Goal: Task Accomplishment & Management: Use online tool/utility

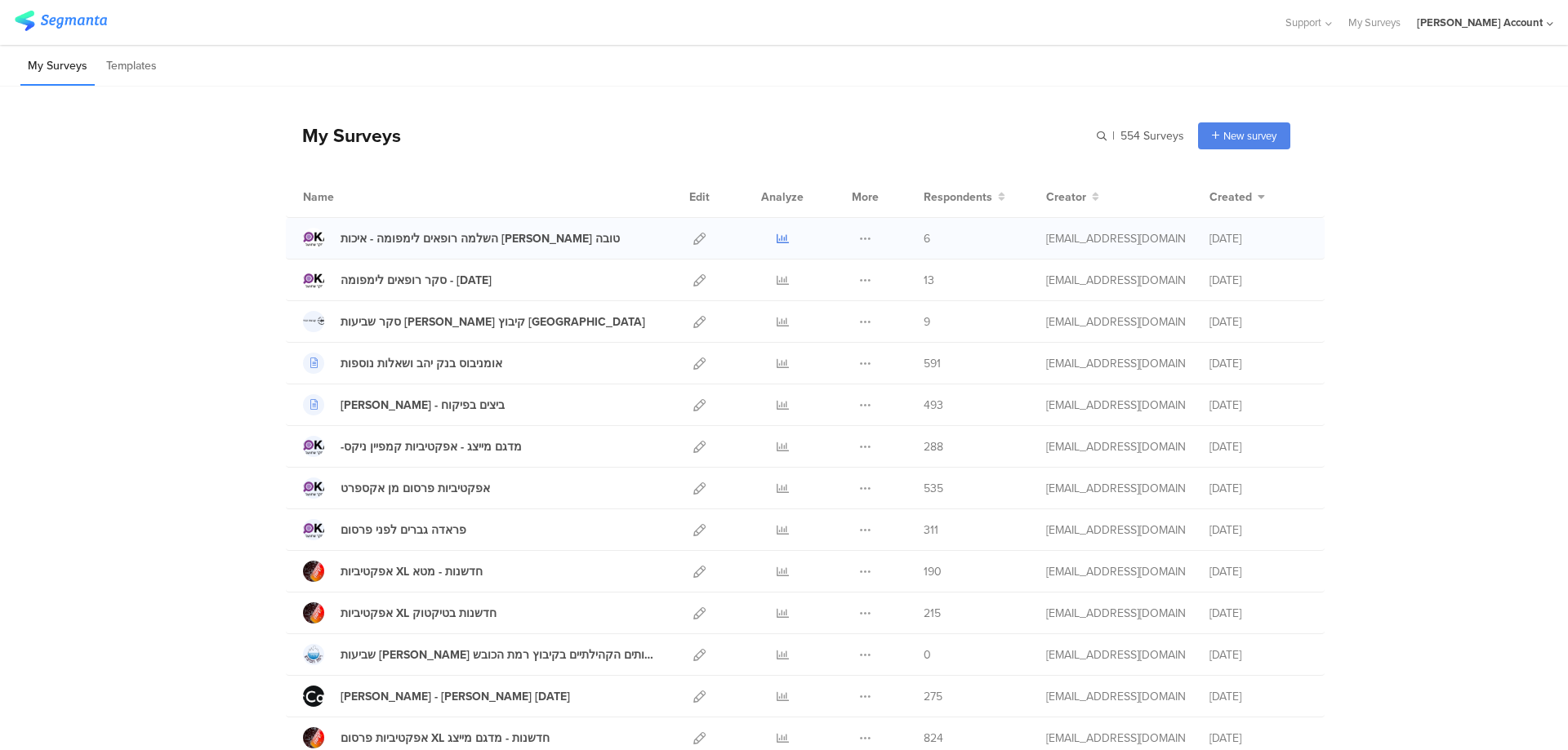
click at [777, 237] on icon at bounding box center [783, 239] width 12 height 12
click at [693, 278] on icon at bounding box center [699, 280] width 12 height 12
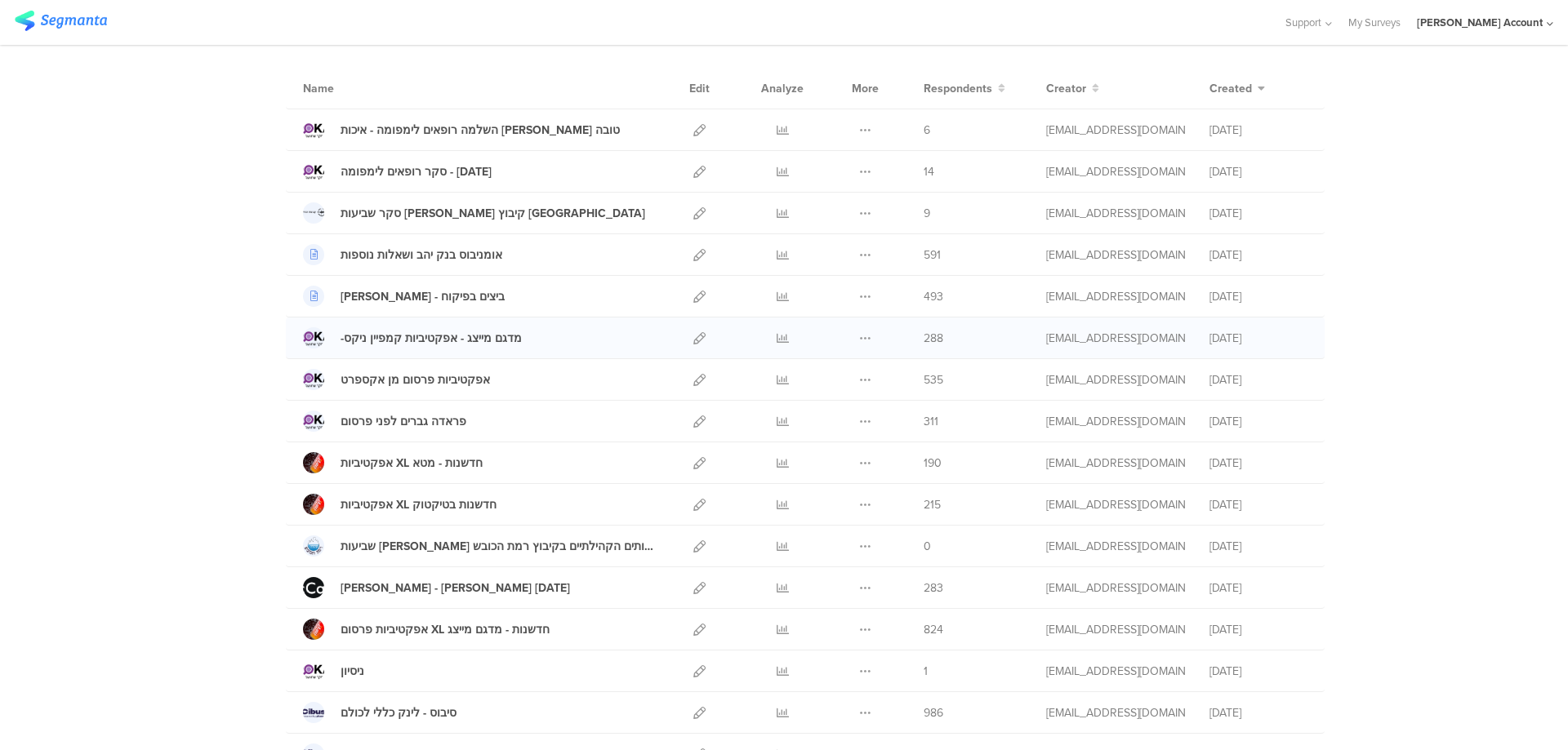
scroll to position [715, 0]
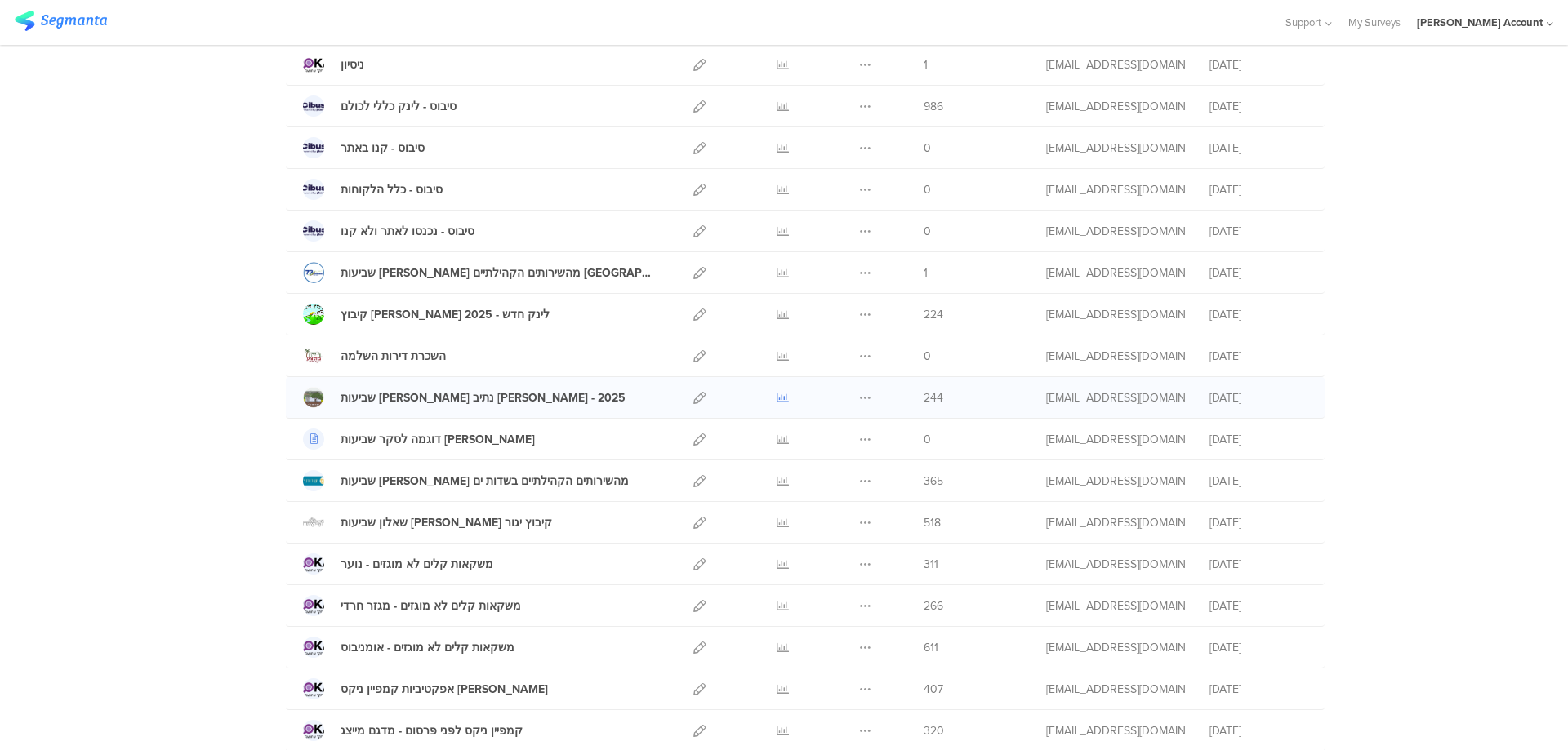
click at [780, 400] on icon at bounding box center [783, 398] width 12 height 12
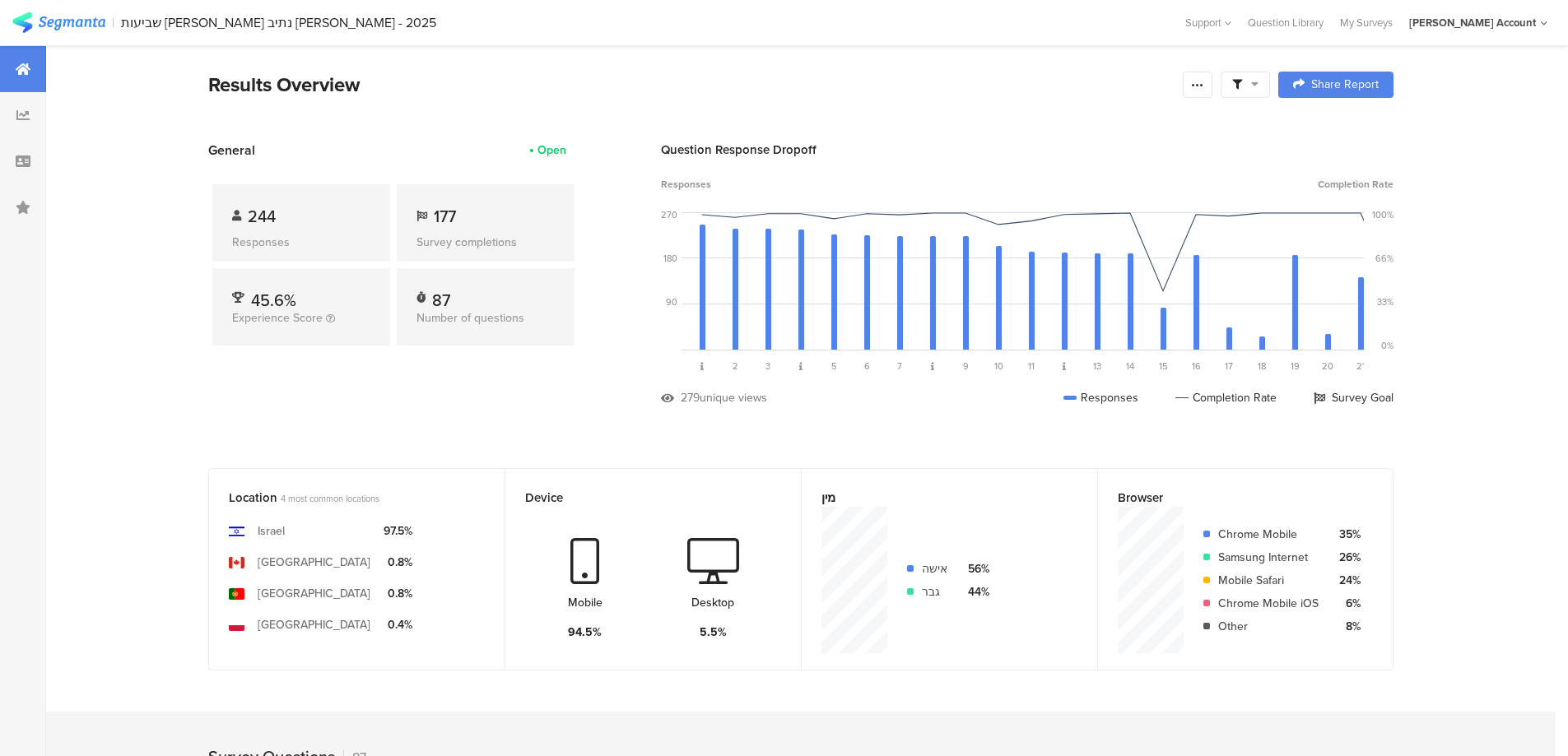
click at [1257, 76] on div at bounding box center [1246, 85] width 50 height 27
click at [1331, 126] on span at bounding box center [1330, 131] width 25 height 13
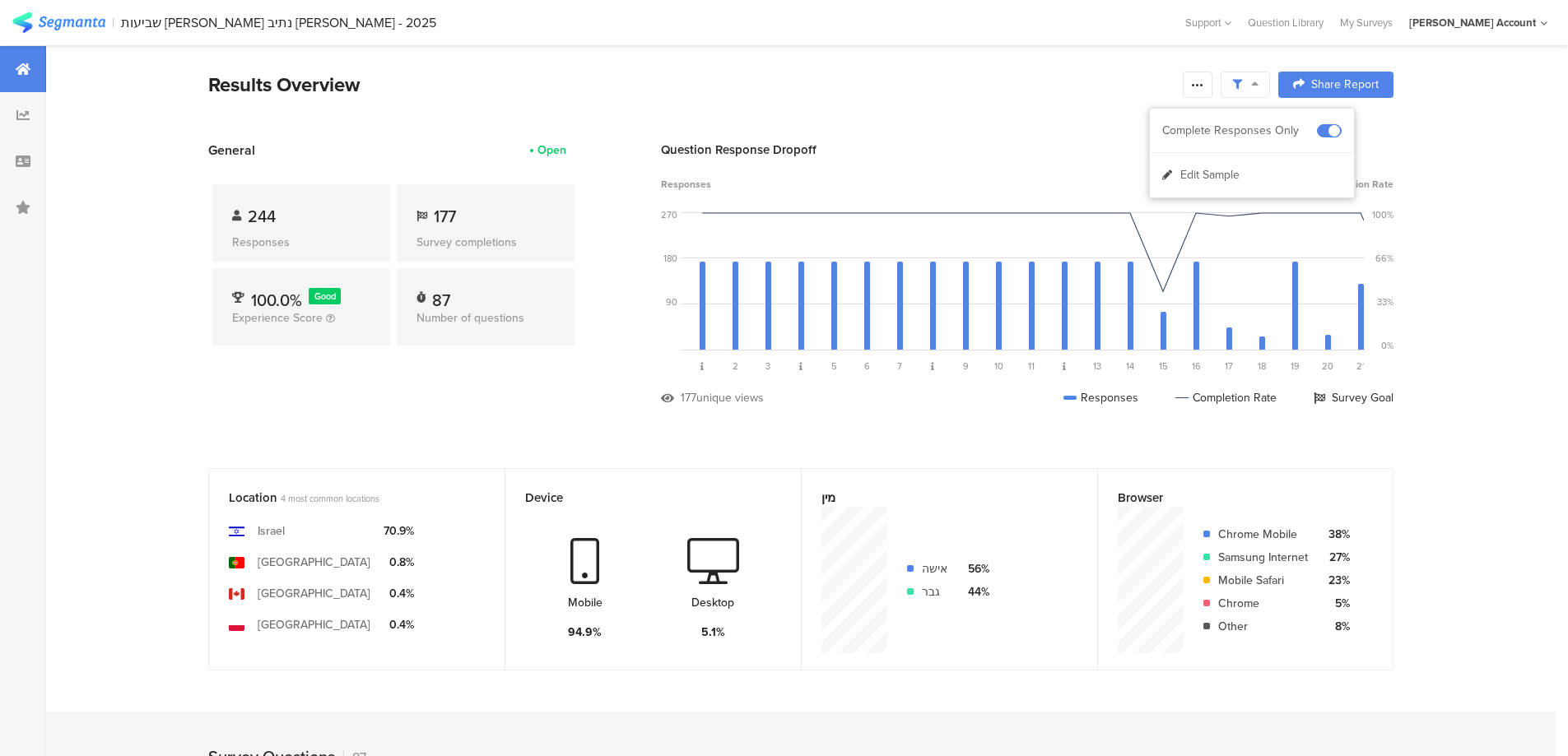
click at [1204, 85] on icon at bounding box center [1197, 84] width 13 height 13
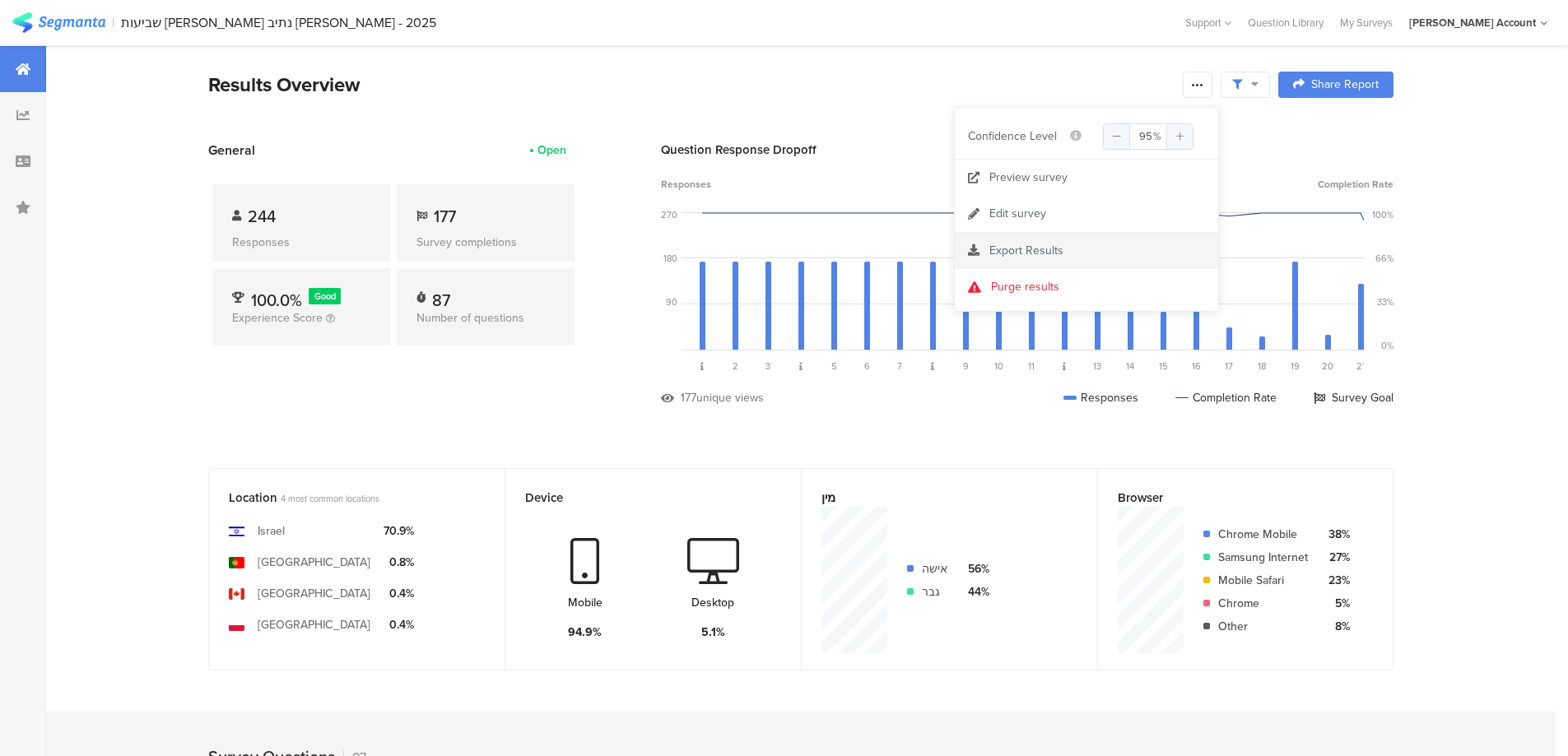
click at [1041, 251] on span "Export Results" at bounding box center [1026, 250] width 74 height 17
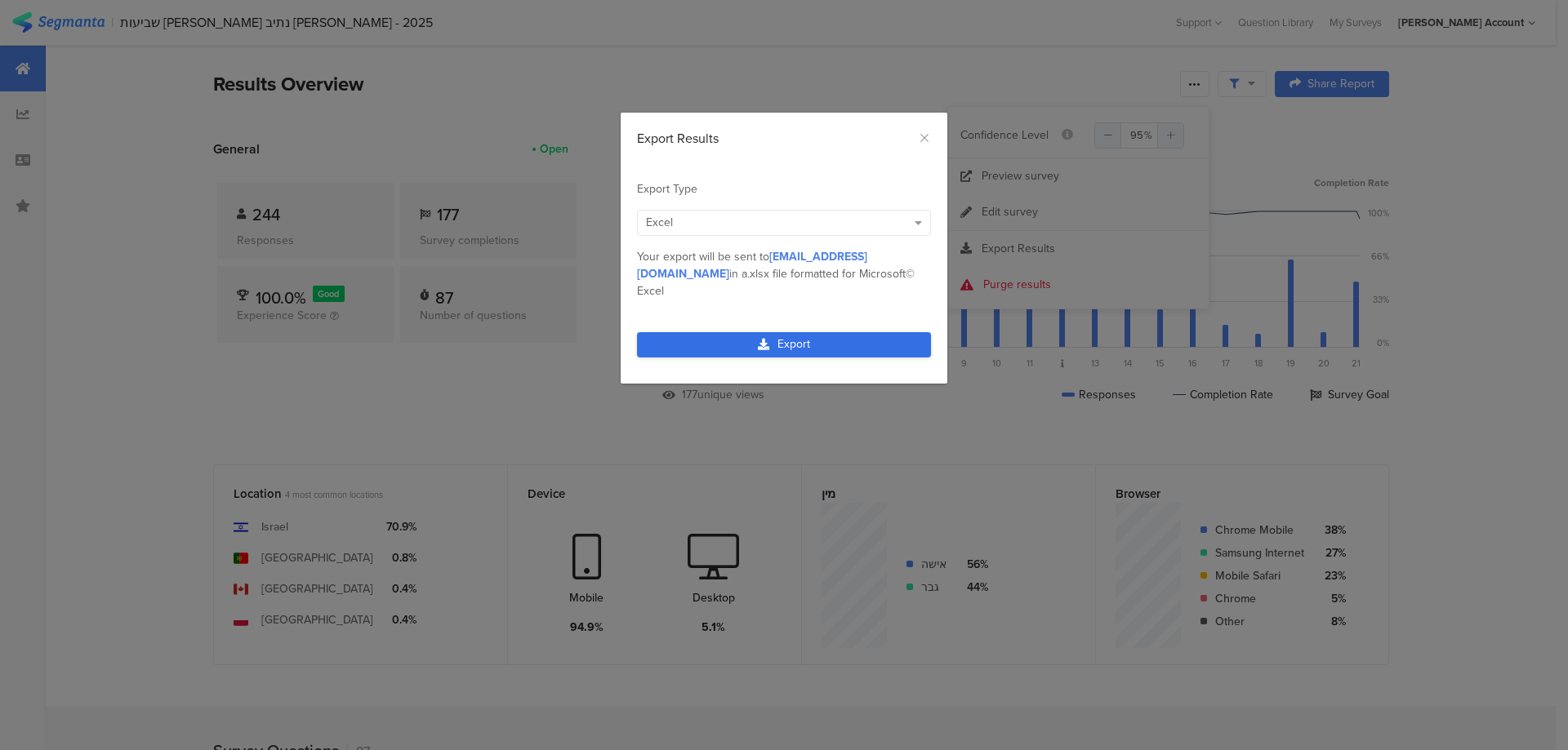
click at [847, 332] on link "Export" at bounding box center [783, 345] width 294 height 26
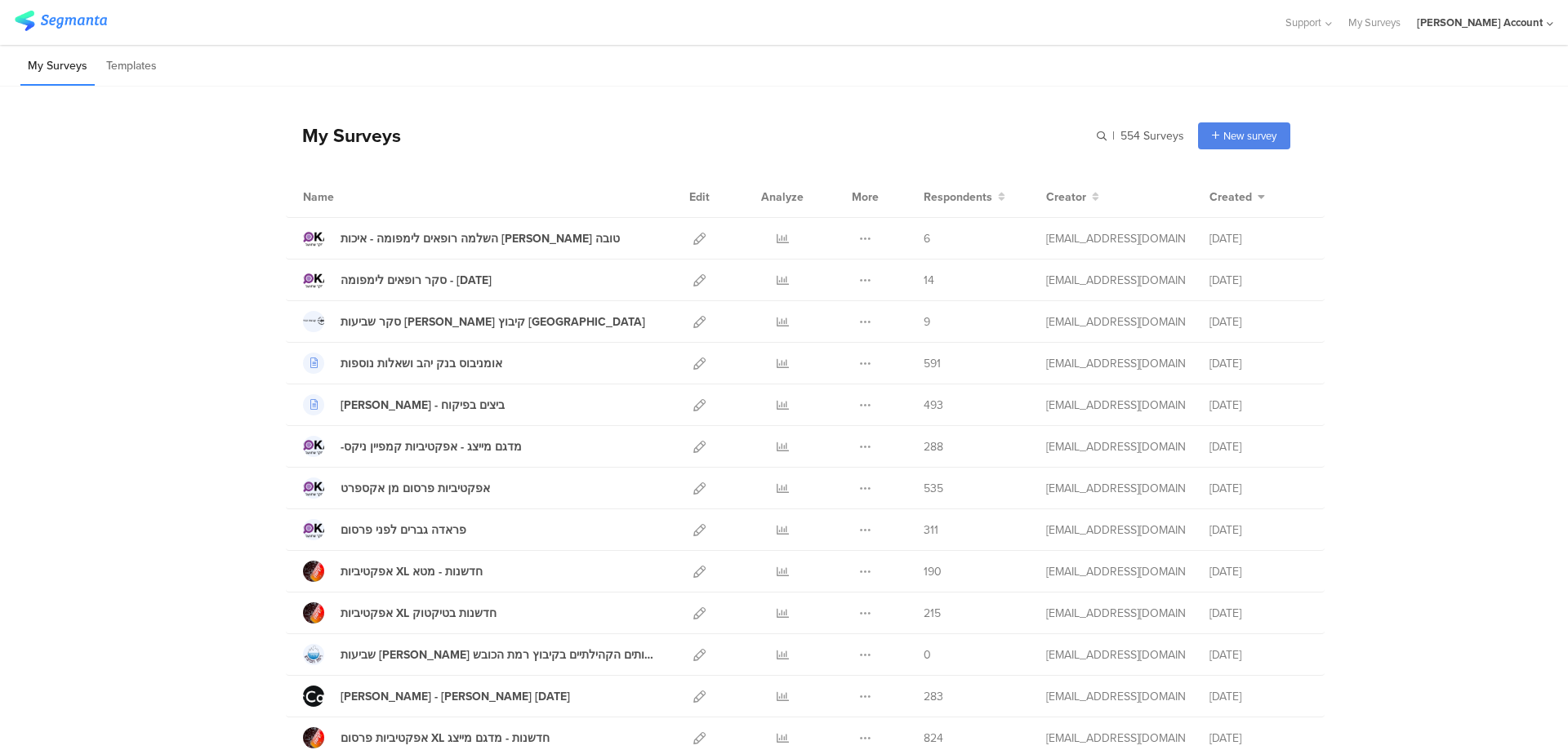
scroll to position [715, 0]
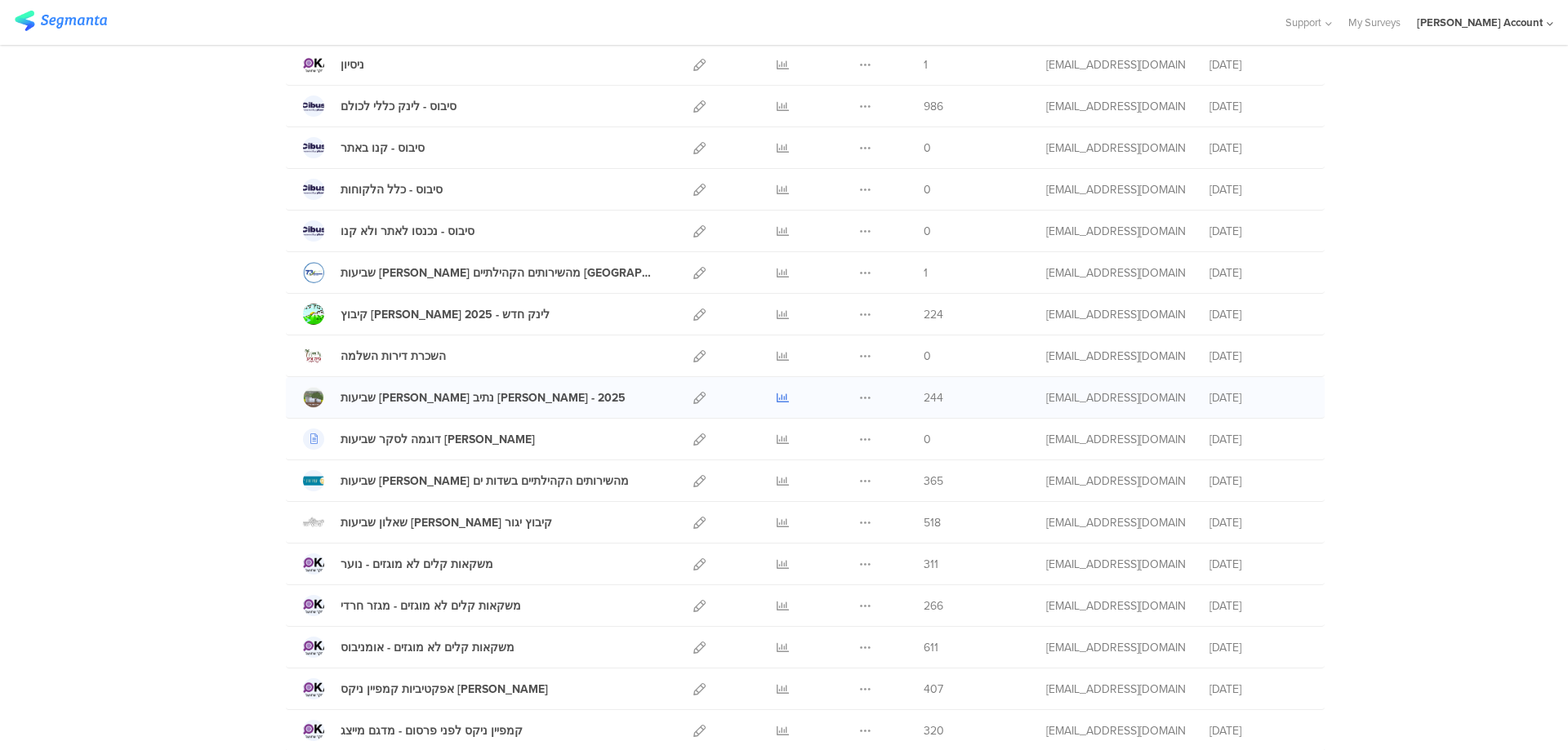
click at [777, 395] on icon at bounding box center [783, 398] width 12 height 12
drag, startPoint x: 1551, startPoint y: 100, endPoint x: 1557, endPoint y: 85, distance: 16.2
click at [1552, 98] on div "My Surveys | 554 Surveys New survey Start from scratch Choose from templates Na…" at bounding box center [784, 523] width 1568 height 2303
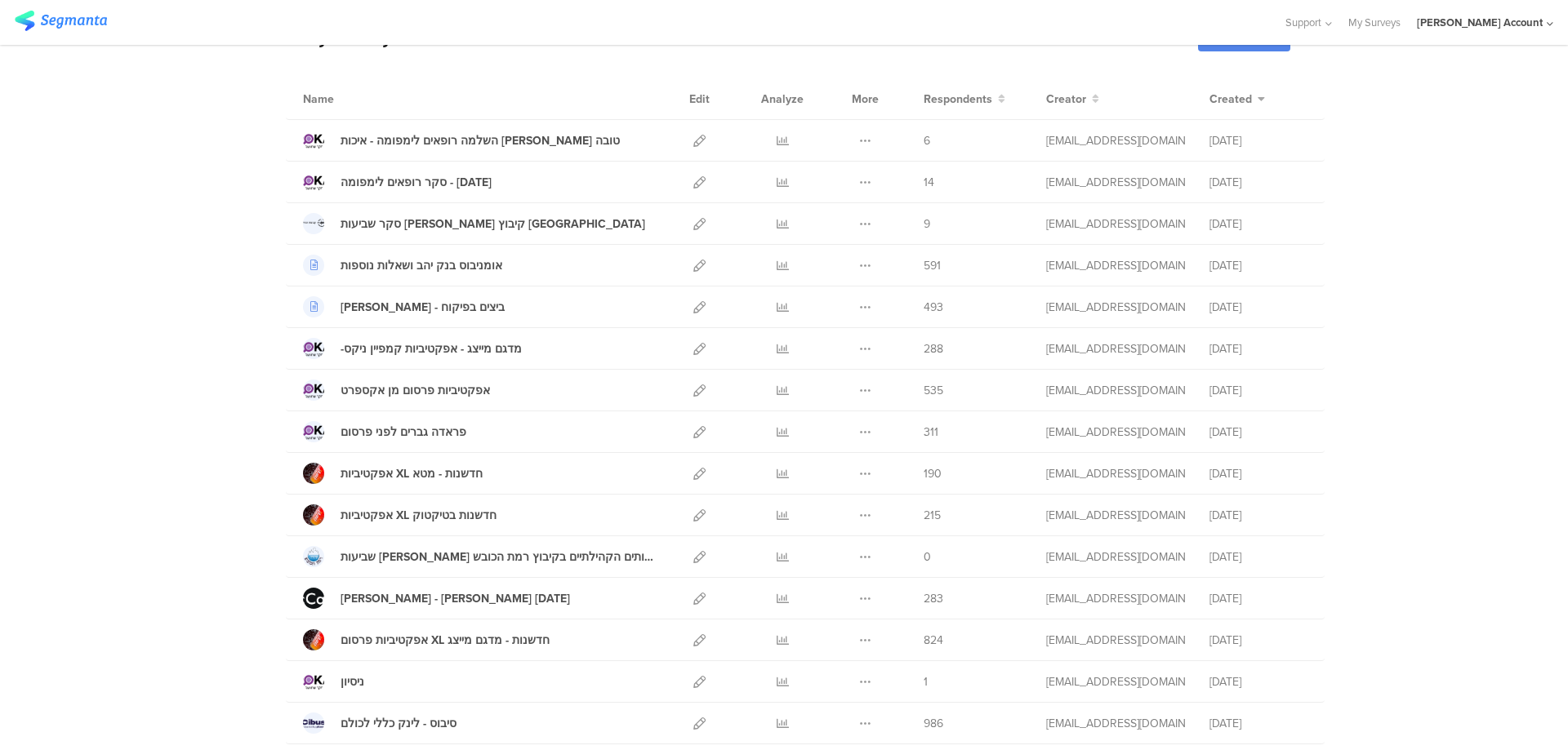
scroll to position [0, 0]
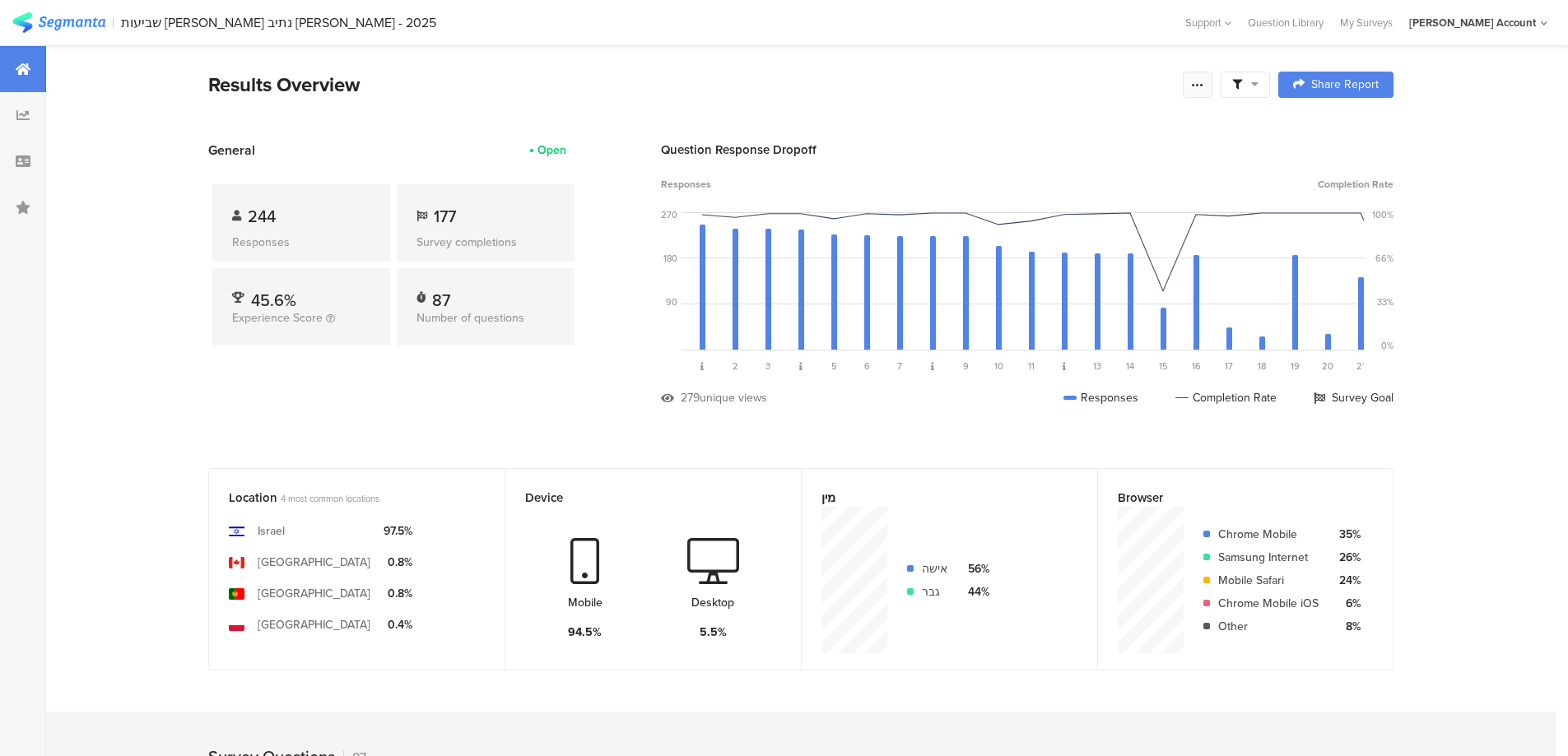
click at [1204, 88] on icon at bounding box center [1197, 84] width 13 height 13
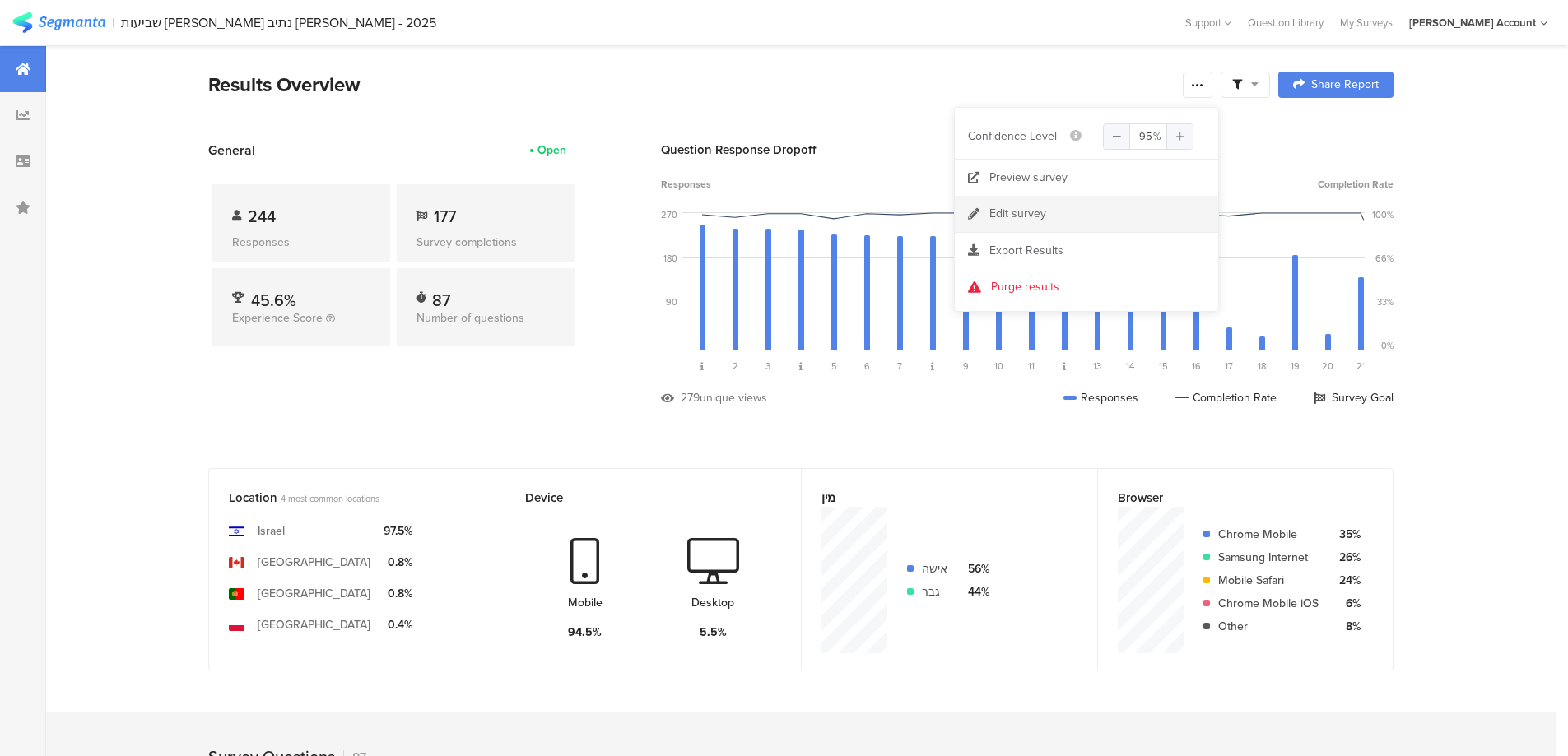
click at [1069, 212] on link "Edit survey" at bounding box center [1086, 213] width 263 height 36
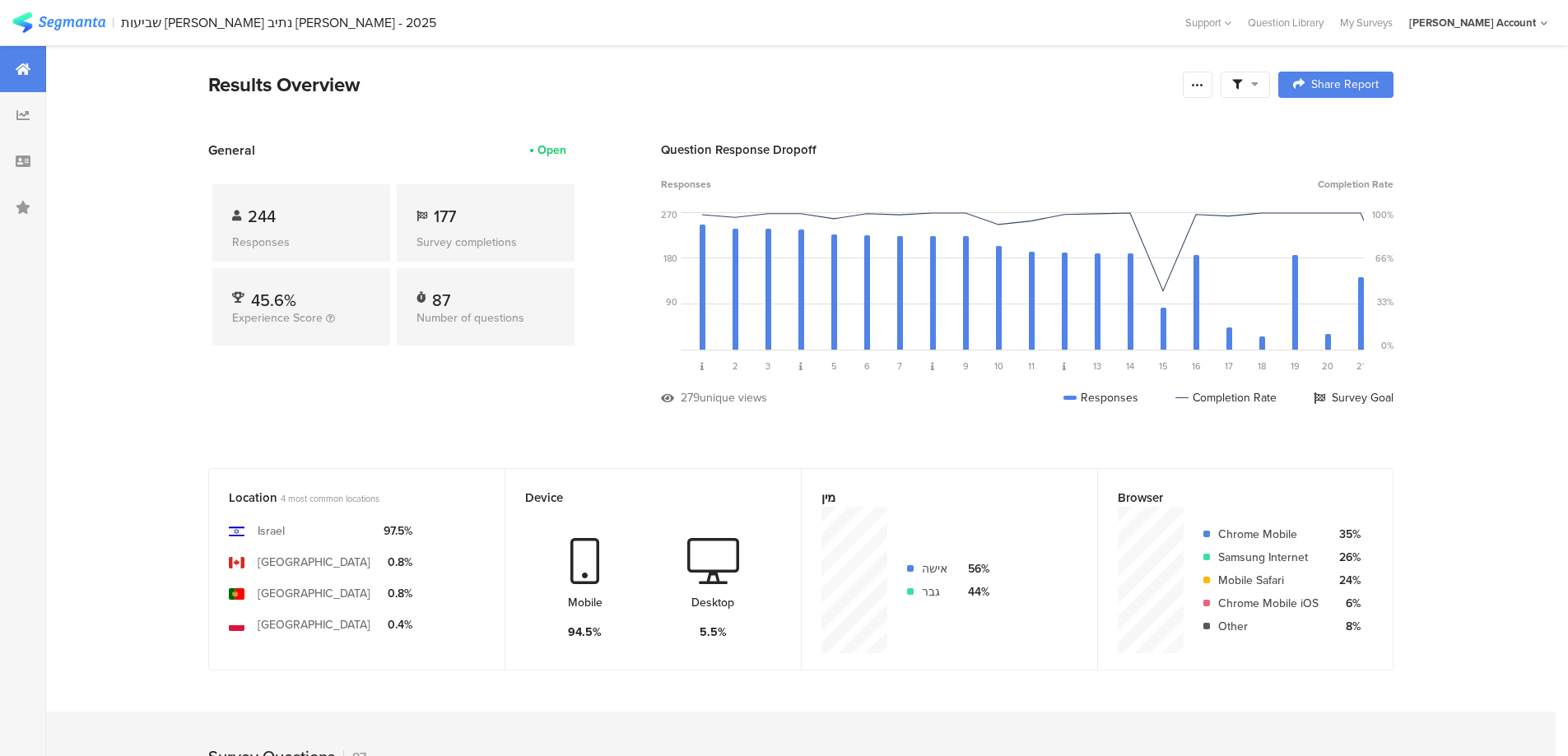
click at [1252, 91] on span at bounding box center [1246, 84] width 27 height 15
click at [1251, 82] on span at bounding box center [1246, 84] width 27 height 15
click at [1250, 83] on span at bounding box center [1246, 84] width 27 height 15
click at [1340, 127] on span at bounding box center [1330, 131] width 25 height 13
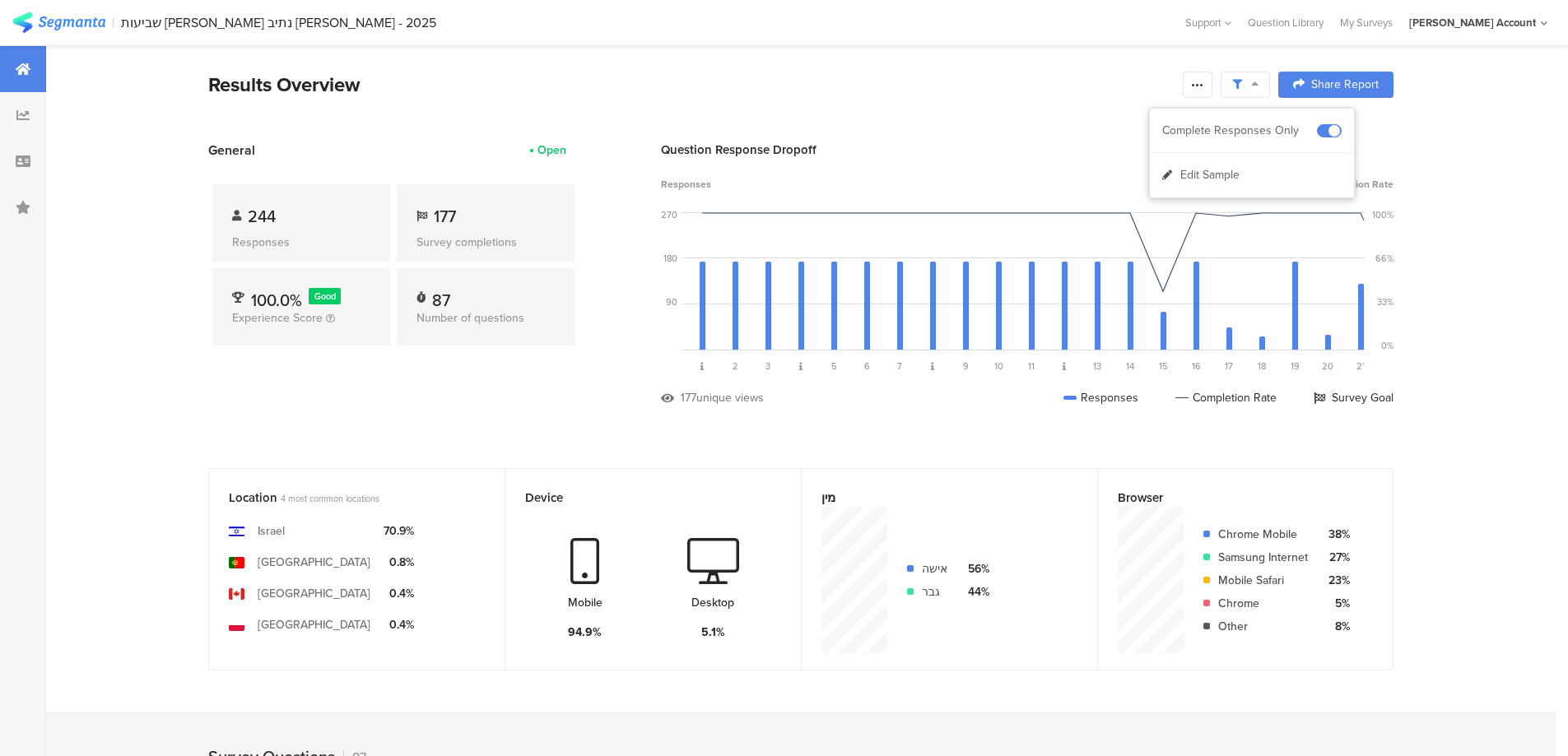
click at [1203, 84] on icon at bounding box center [1197, 84] width 13 height 13
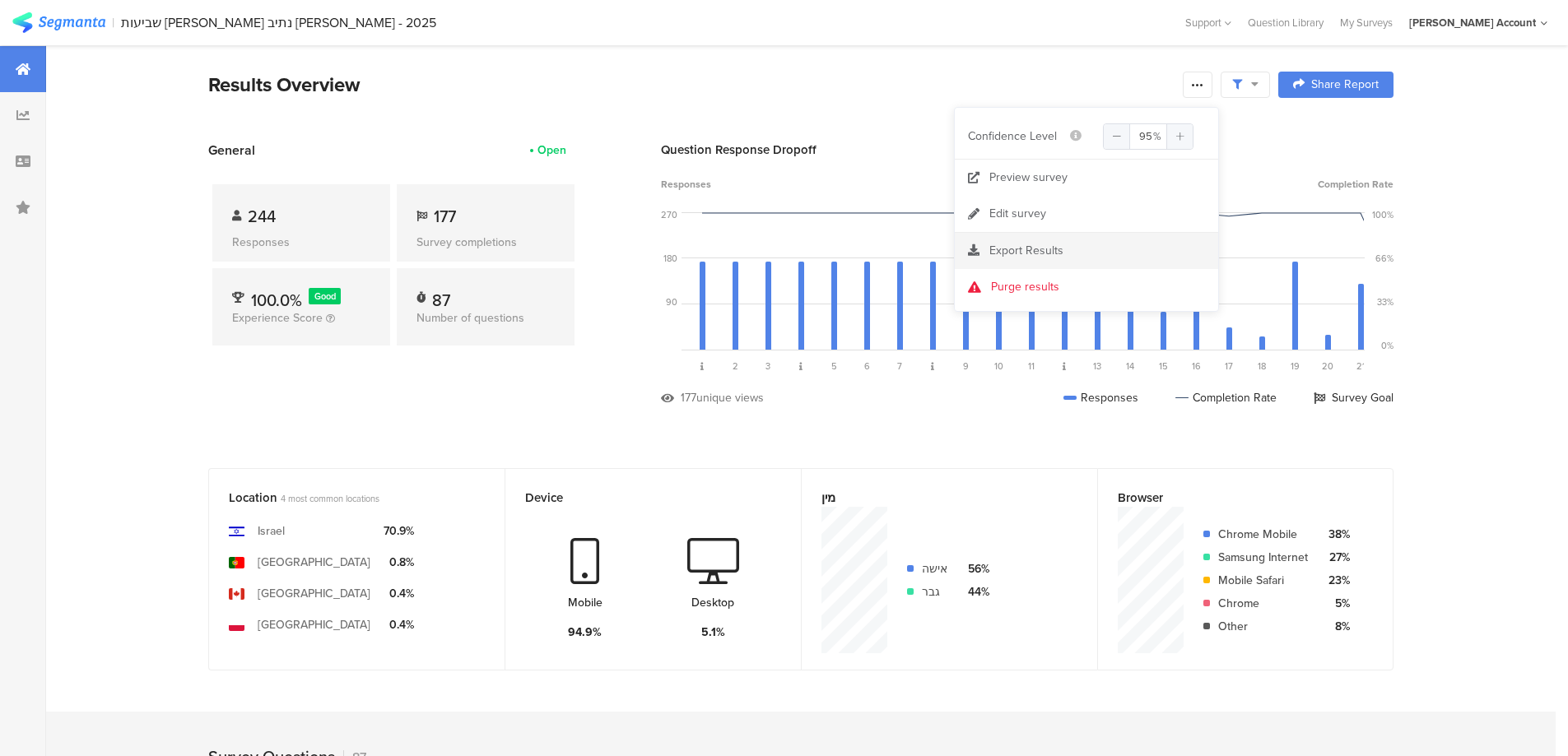
click at [1033, 245] on span "Export Results" at bounding box center [1026, 250] width 74 height 17
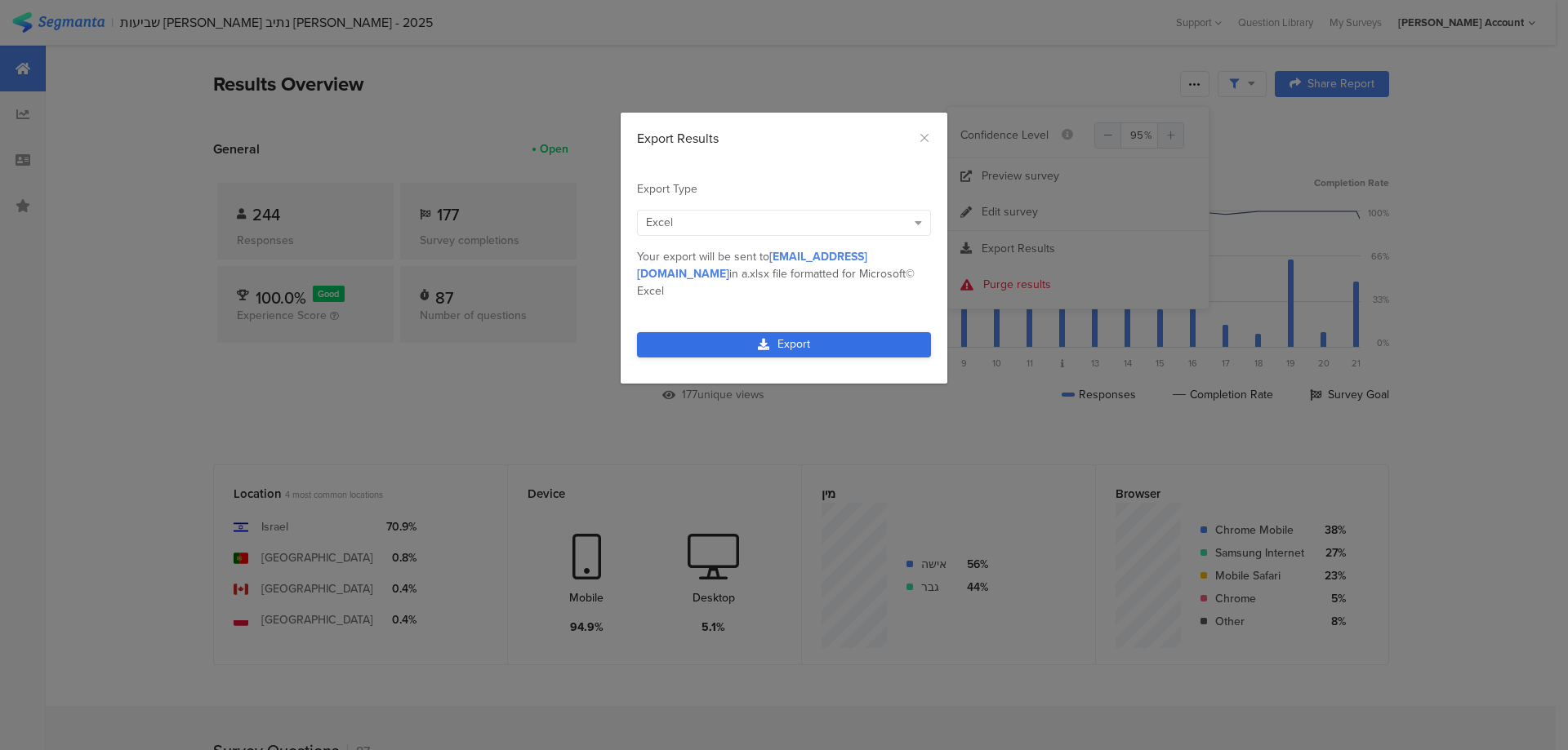
click at [841, 332] on link "Export" at bounding box center [783, 345] width 294 height 26
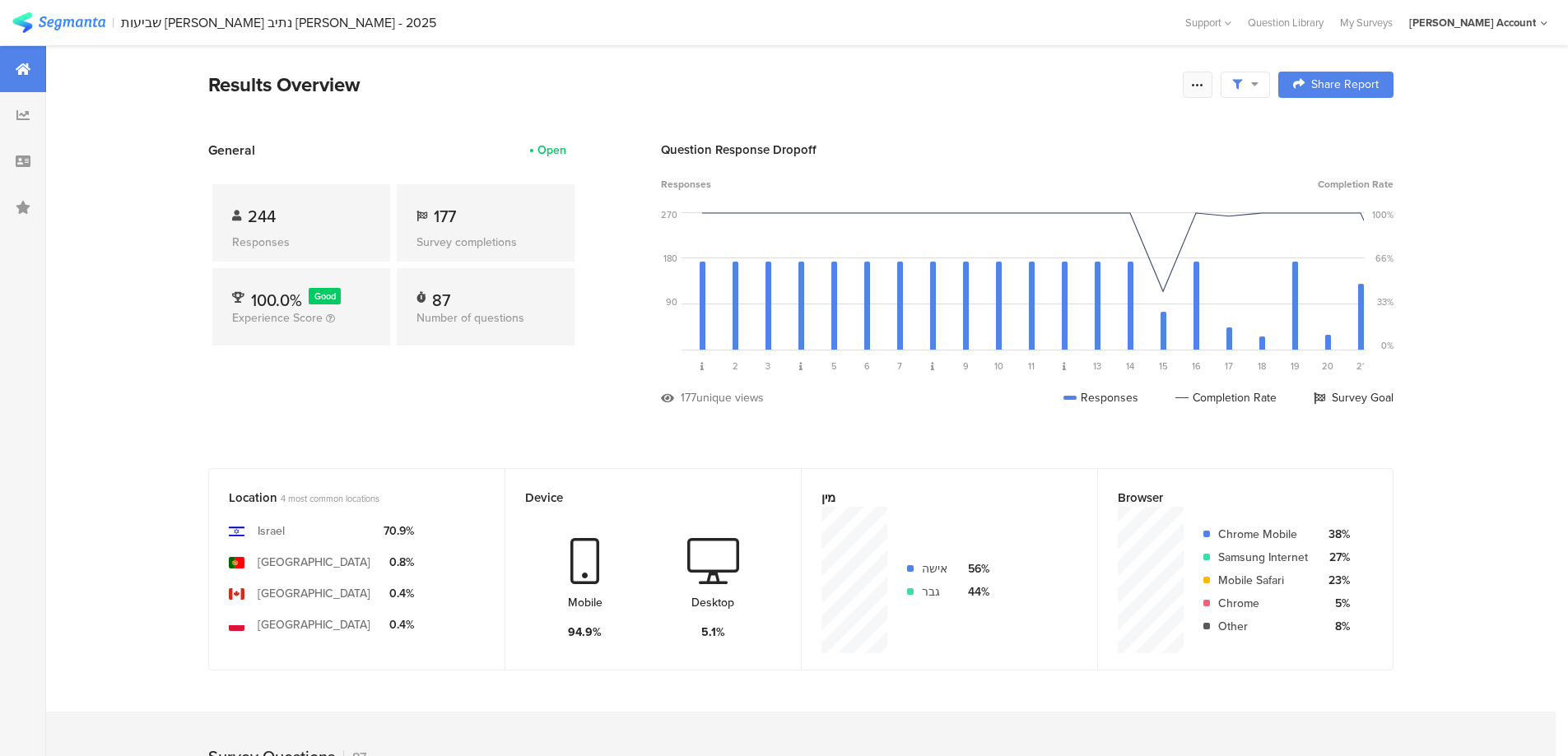
click at [1199, 78] on icon at bounding box center [1197, 84] width 13 height 13
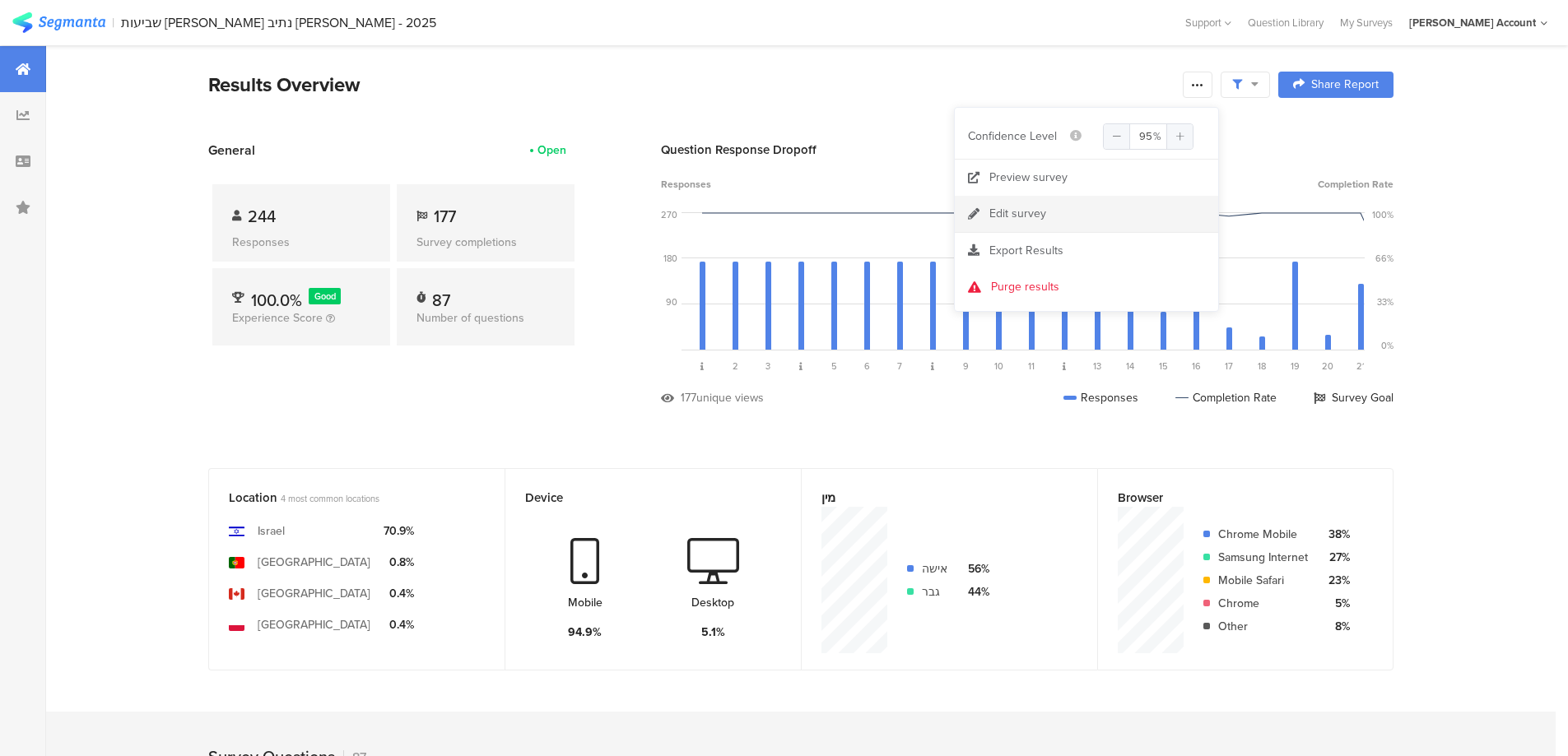
click at [1061, 210] on link "Edit survey" at bounding box center [1086, 213] width 263 height 36
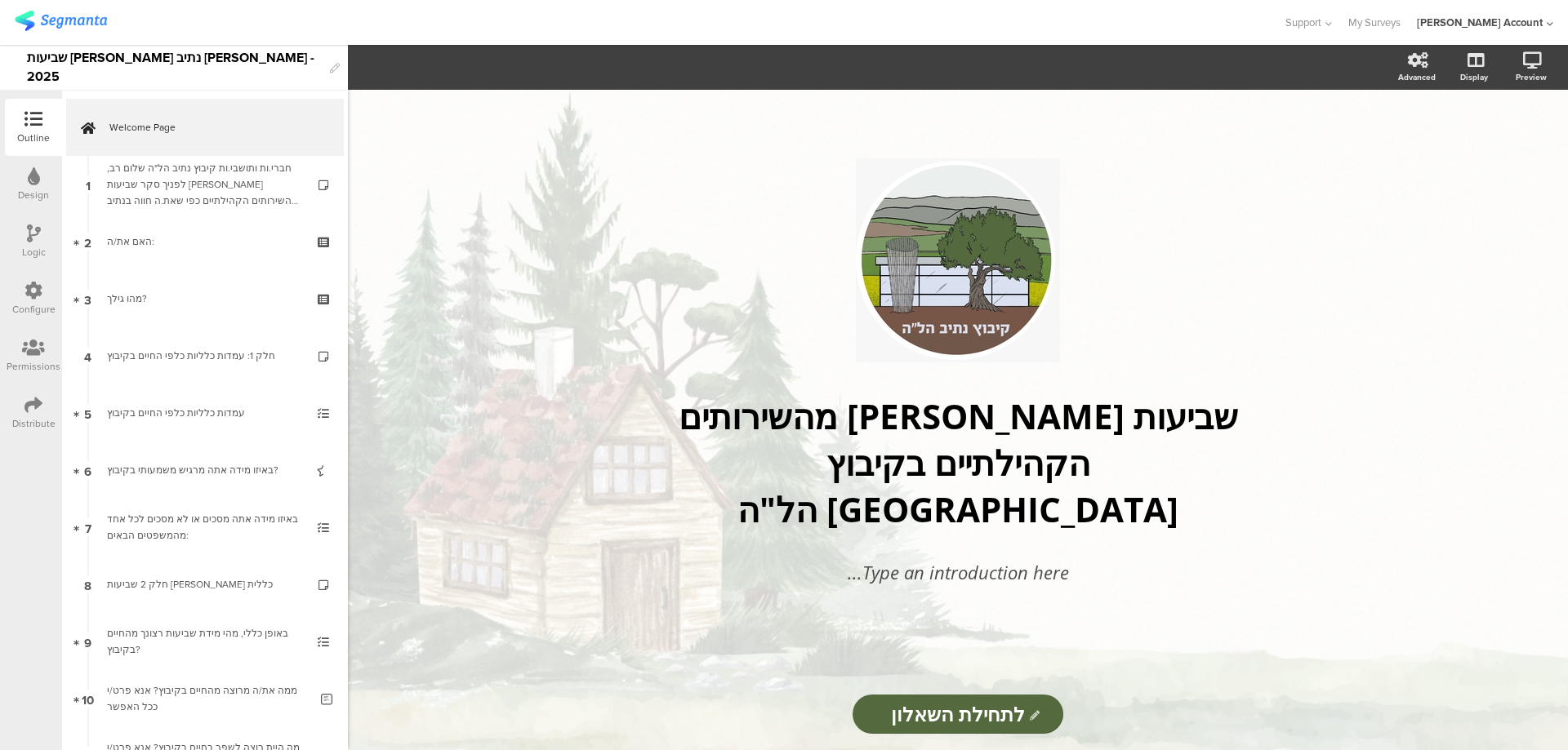
click at [27, 398] on icon at bounding box center [34, 405] width 18 height 18
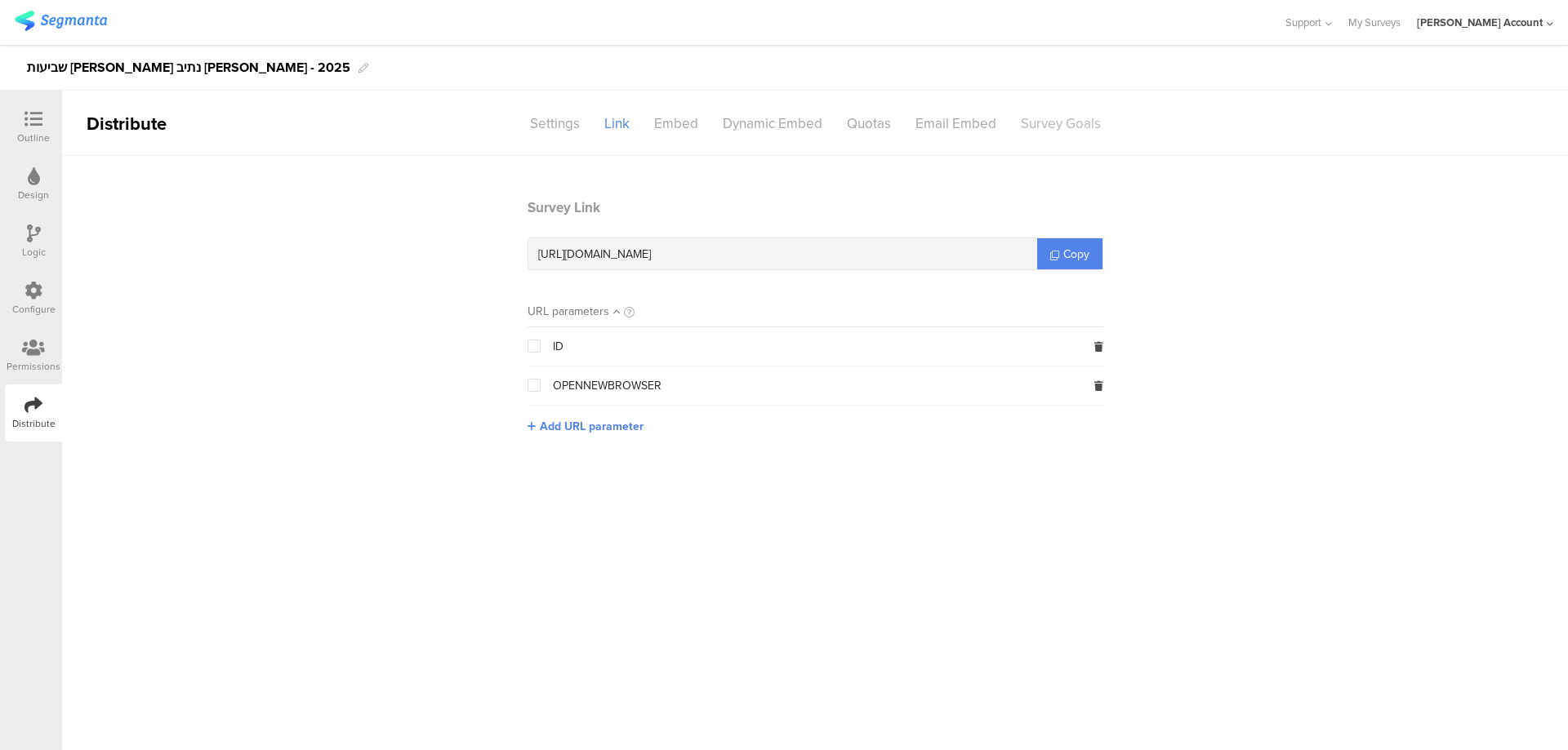
click at [1043, 127] on div "Survey Goals" at bounding box center [1061, 123] width 105 height 28
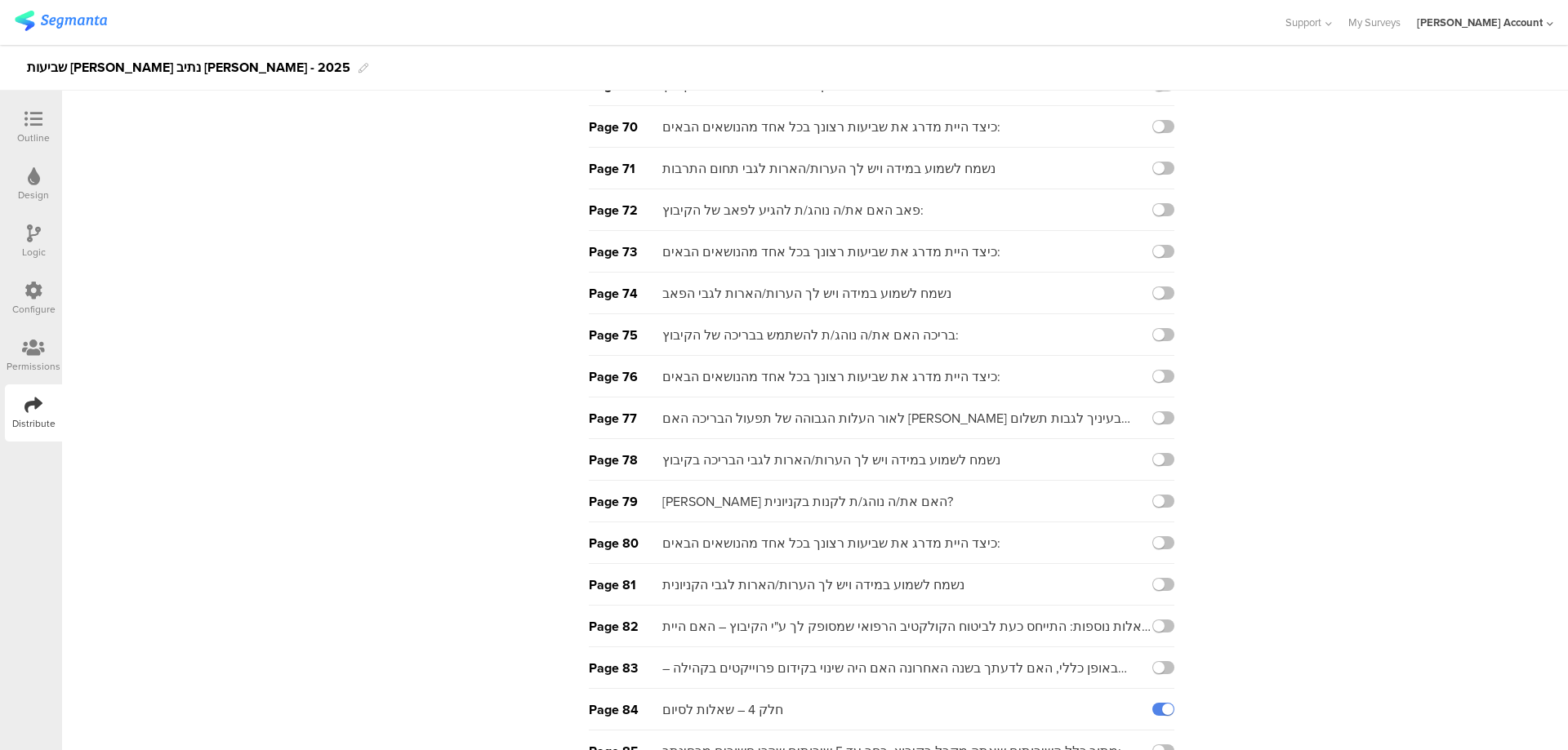
scroll to position [3143, 0]
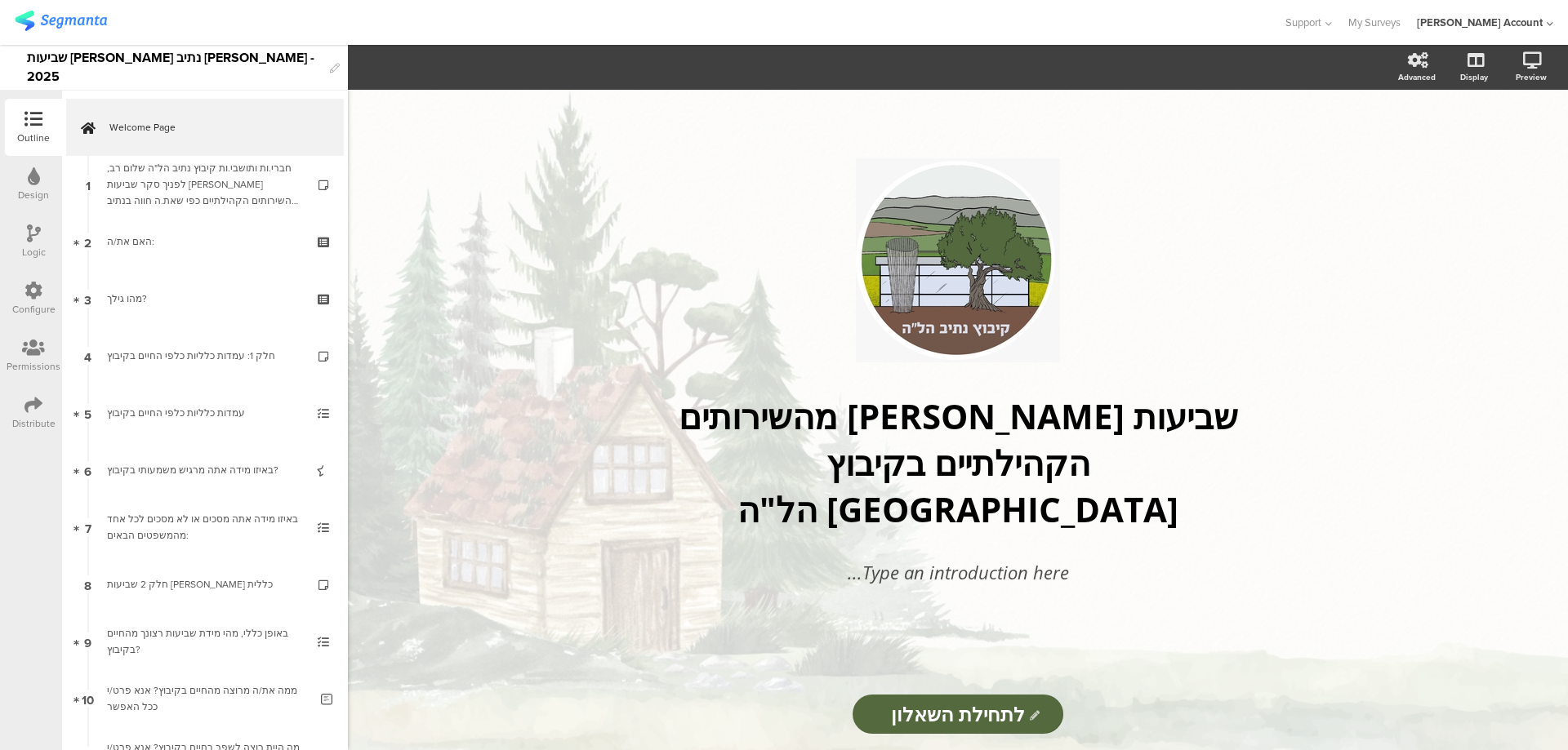
click at [24, 397] on div "Distribute" at bounding box center [34, 412] width 57 height 57
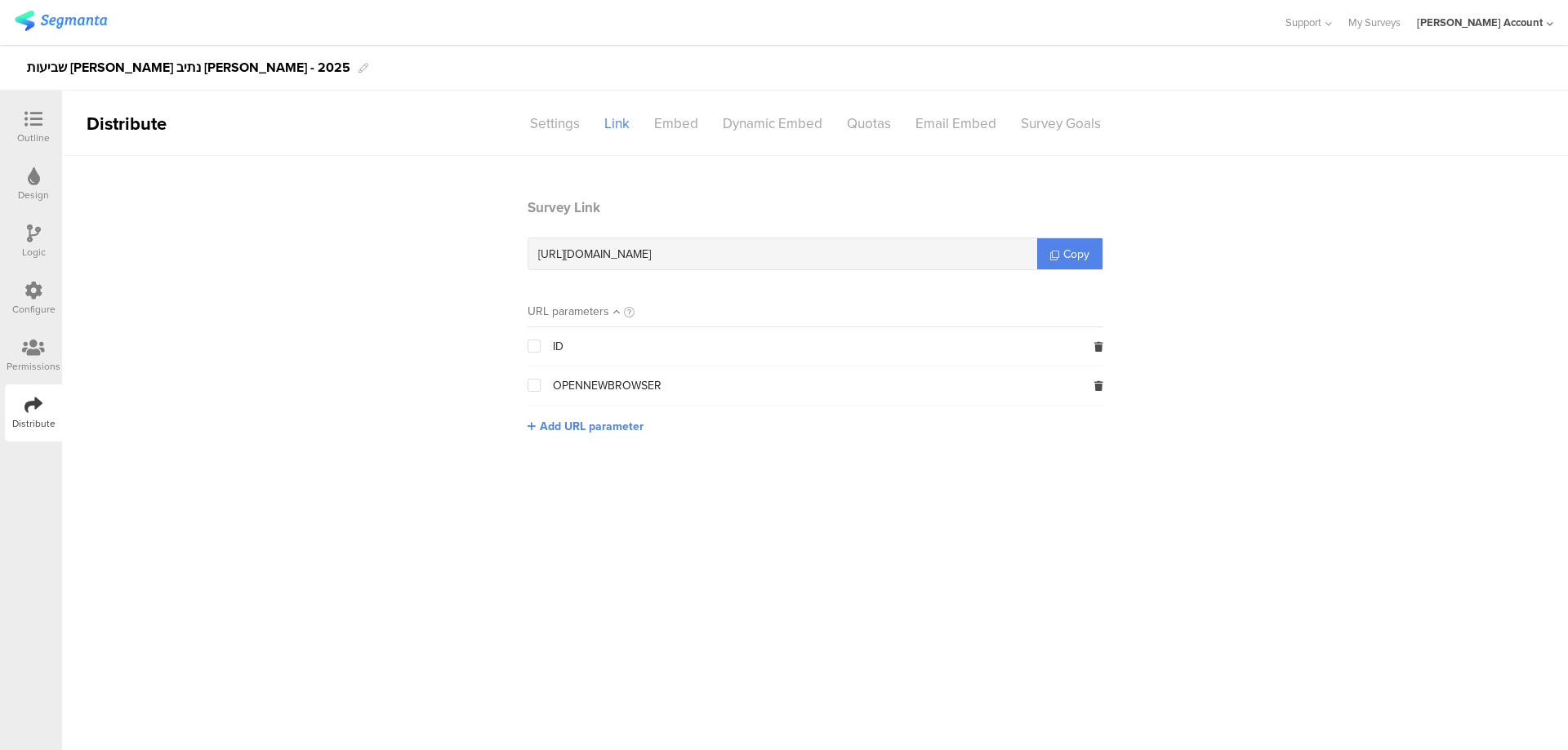
click at [651, 249] on span "[URL][DOMAIN_NAME]" at bounding box center [594, 254] width 113 height 17
click at [651, 249] on span "https://surveys.segmanta.com/8w8535" at bounding box center [594, 254] width 113 height 17
copy div "https://surveys.segmanta.com/8w8535"
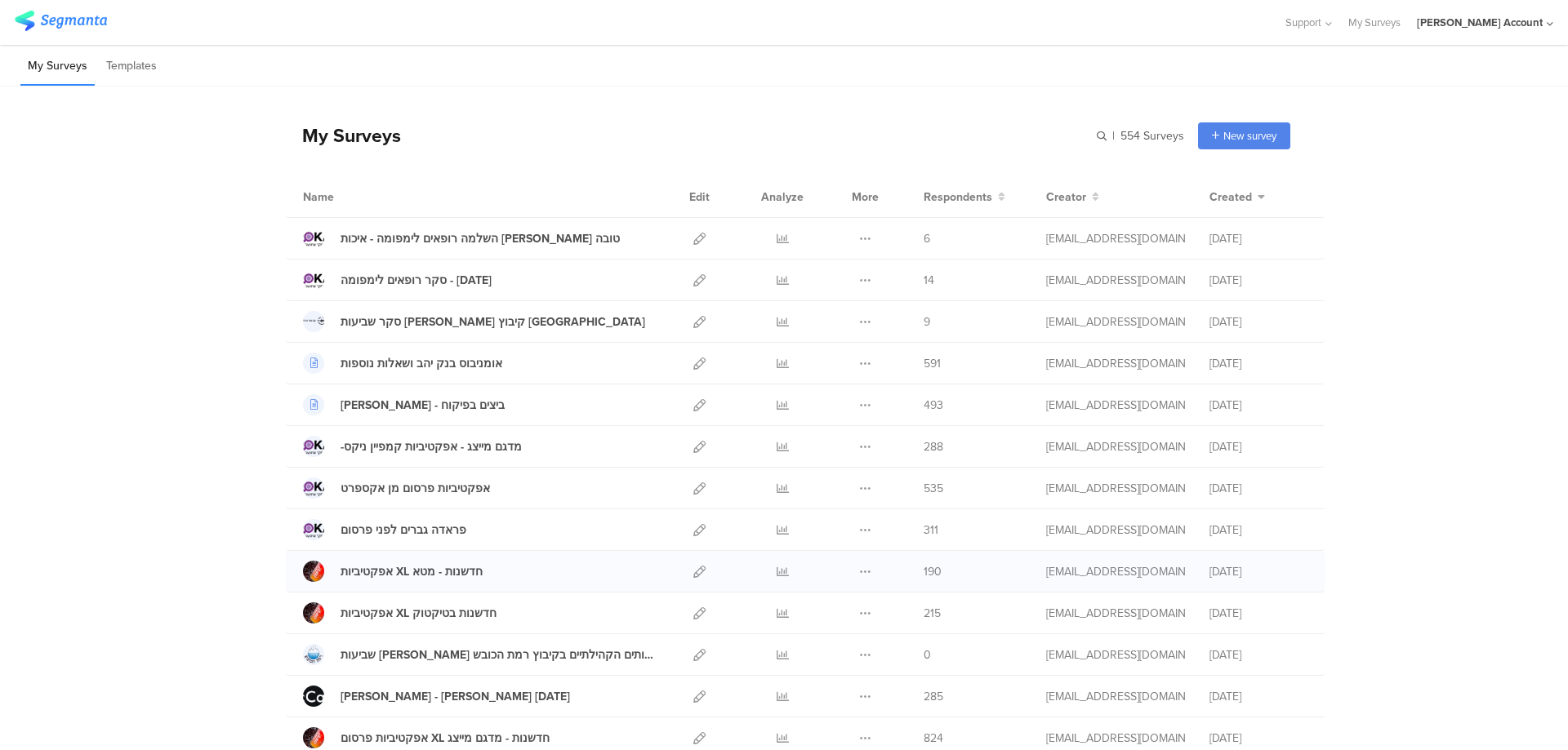
scroll to position [108, 0]
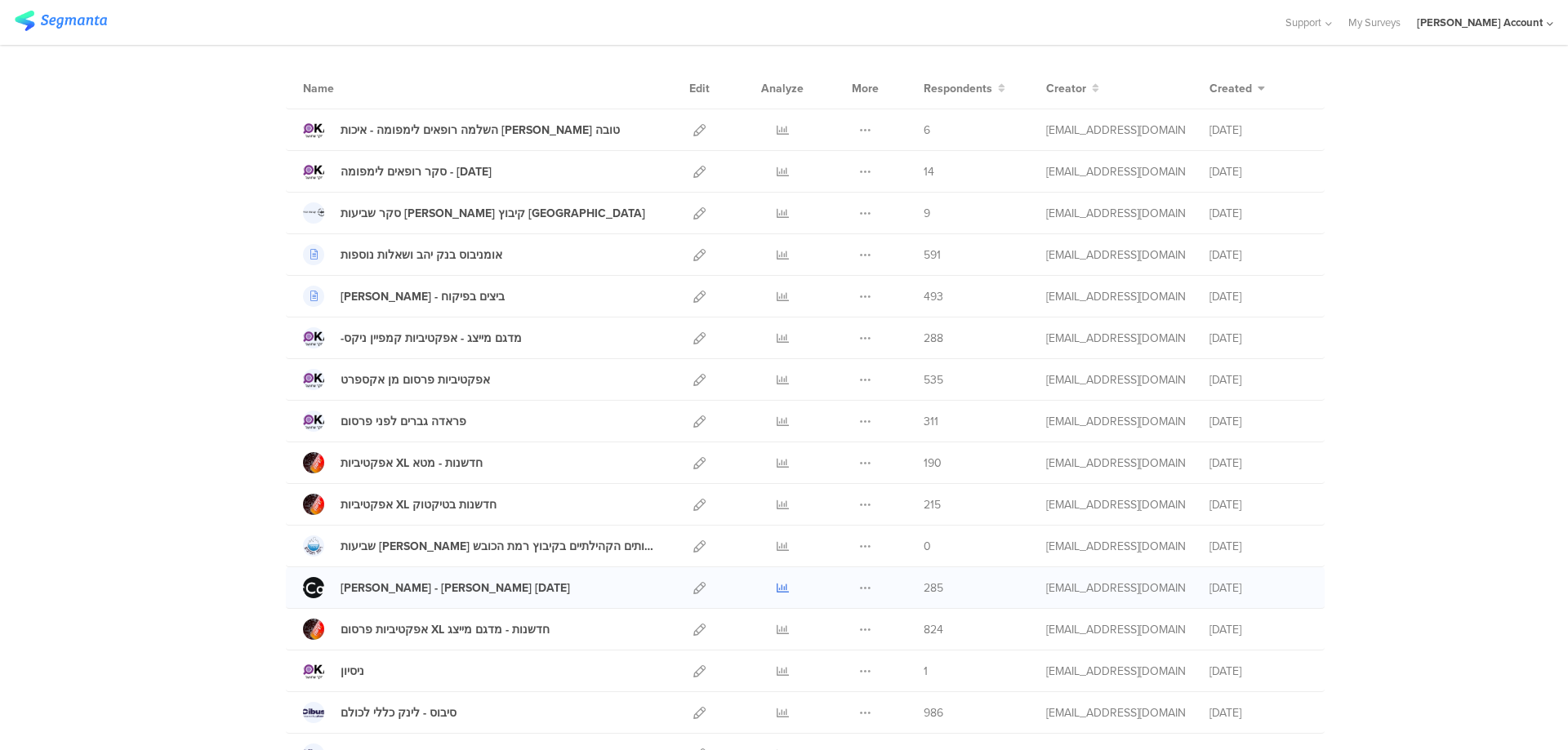
click at [777, 589] on icon at bounding box center [783, 588] width 12 height 12
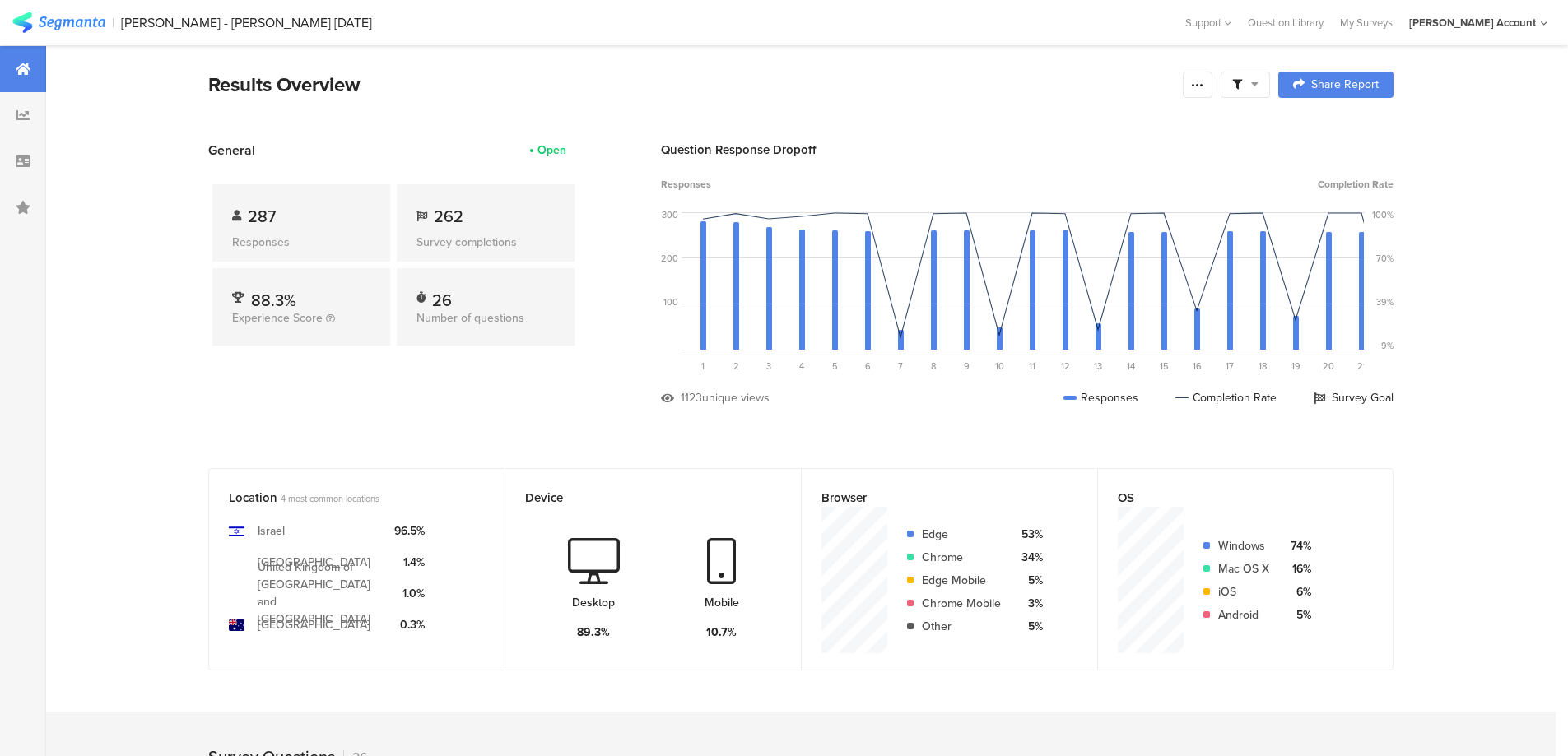
click at [1259, 81] on icon at bounding box center [1255, 84] width 7 height 12
click at [1332, 128] on span at bounding box center [1330, 131] width 25 height 13
click at [1204, 88] on icon at bounding box center [1197, 84] width 13 height 13
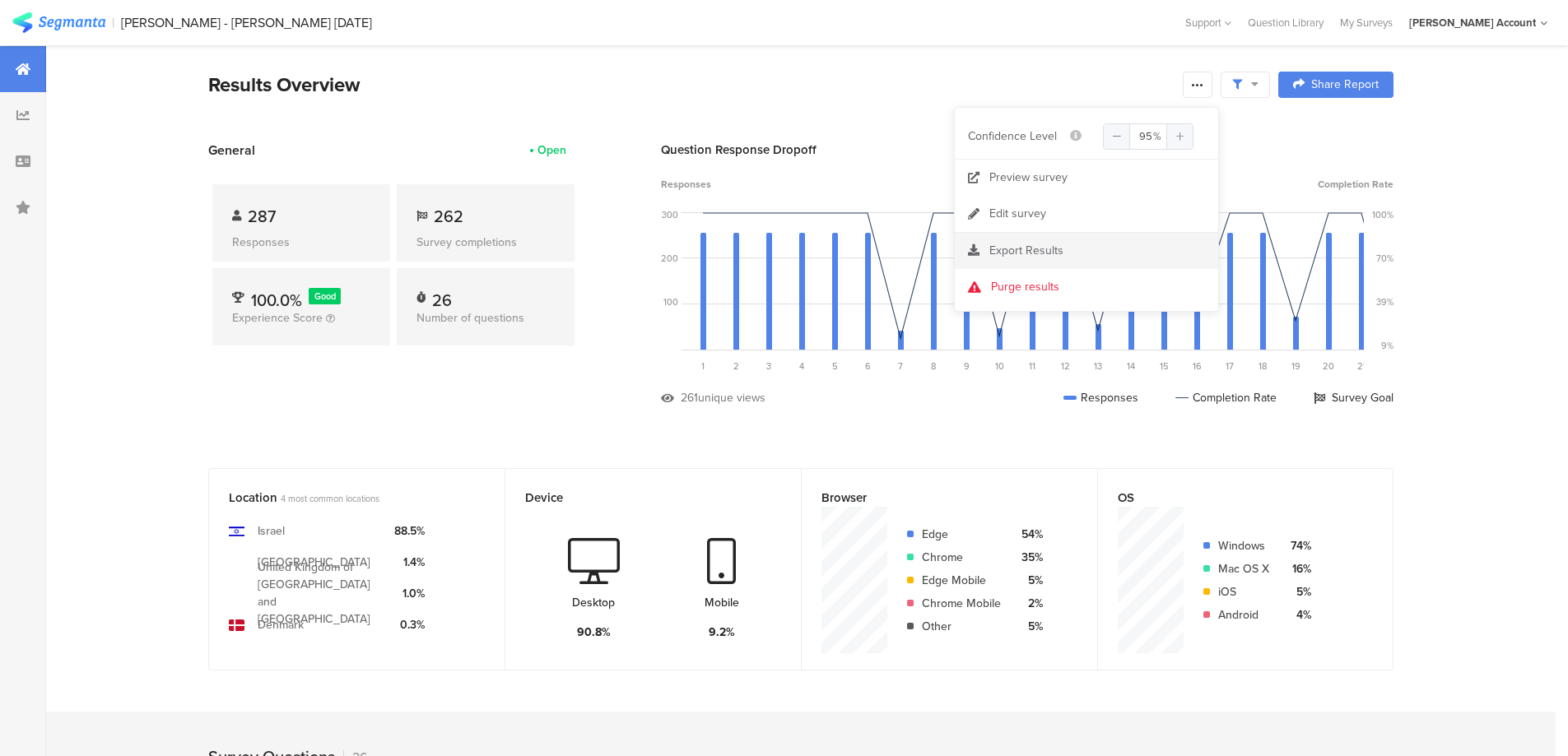
click at [1049, 247] on span "Export Results" at bounding box center [1026, 250] width 74 height 17
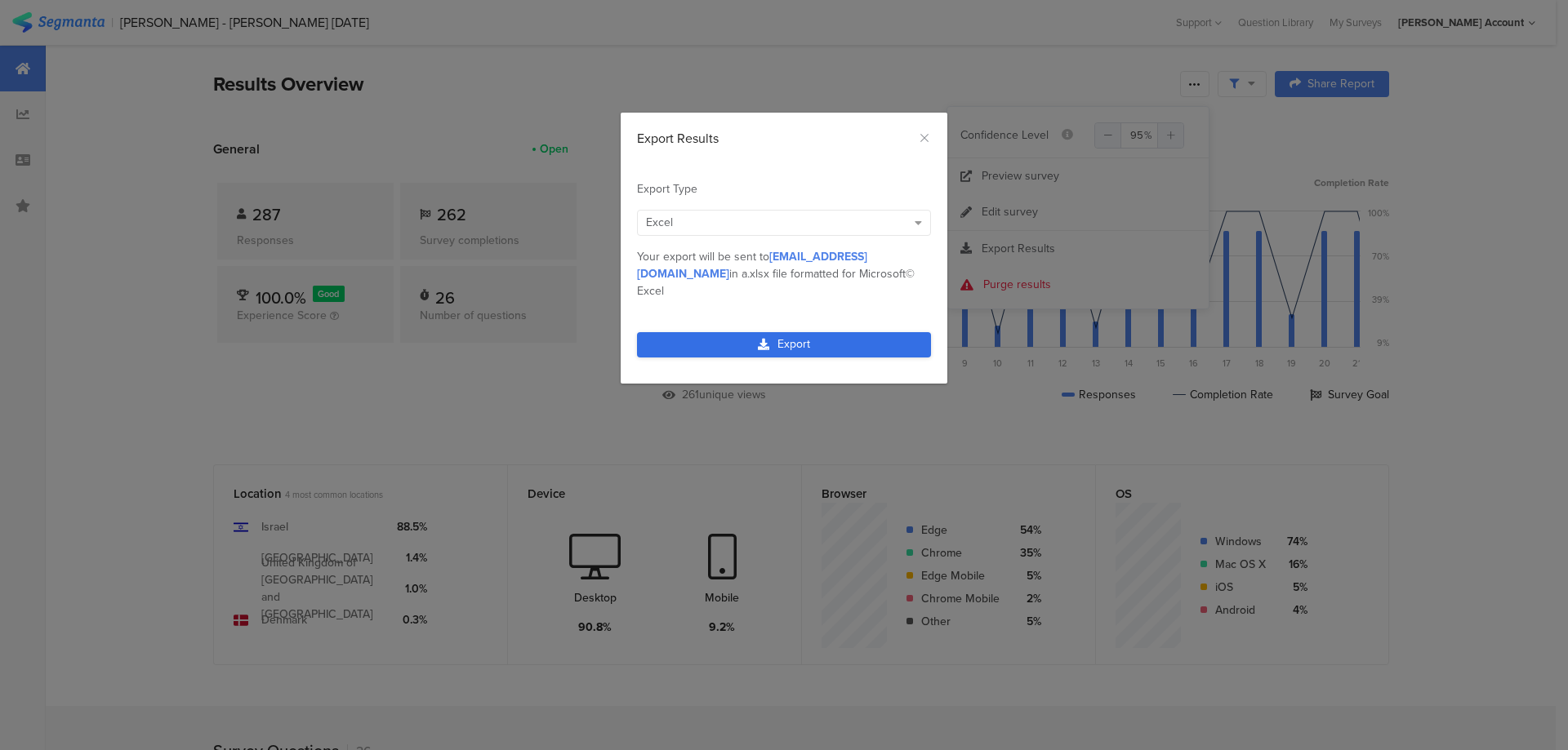
click at [833, 332] on link "Export" at bounding box center [783, 345] width 294 height 26
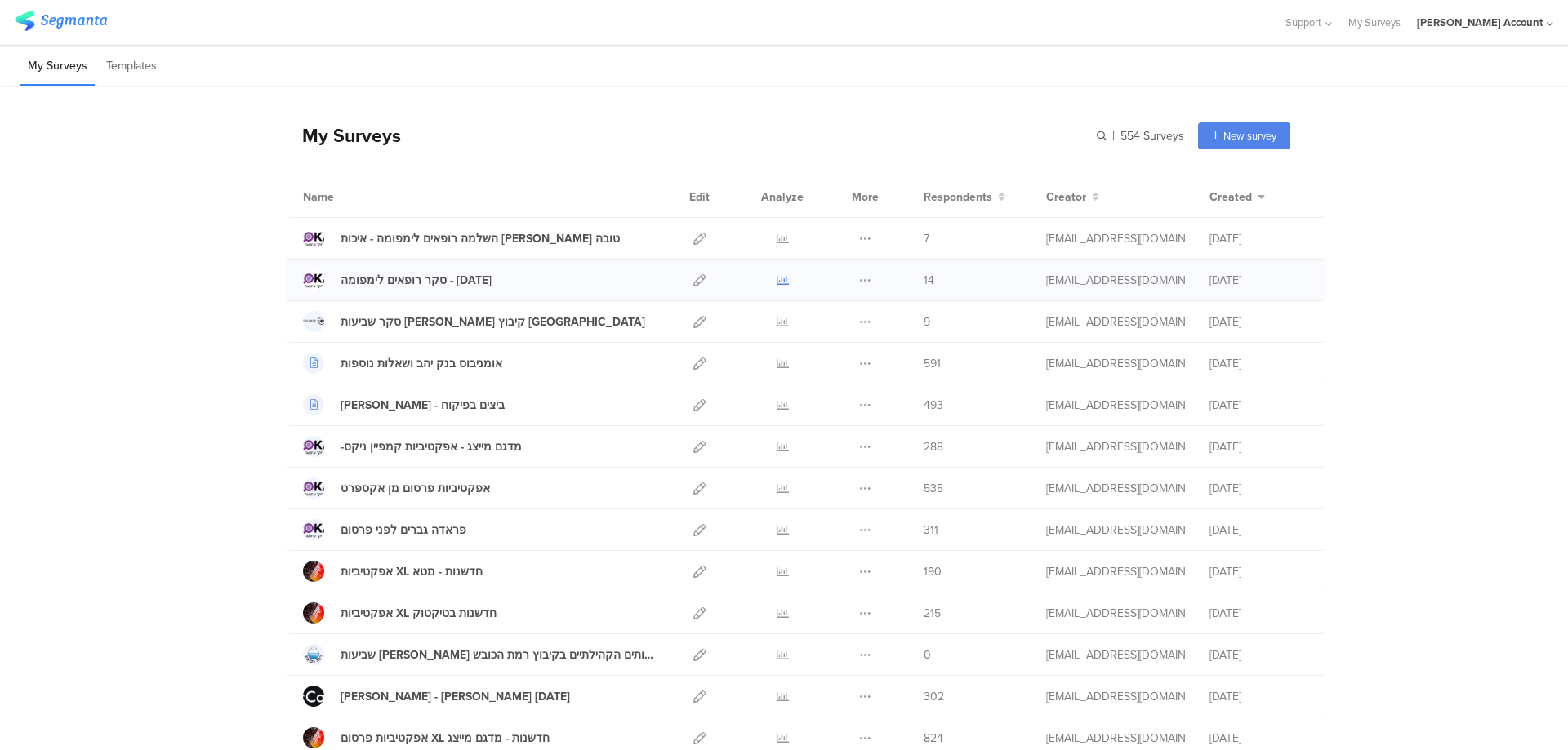
click at [777, 272] on link at bounding box center [783, 280] width 12 height 41
click at [779, 238] on icon at bounding box center [783, 239] width 12 height 12
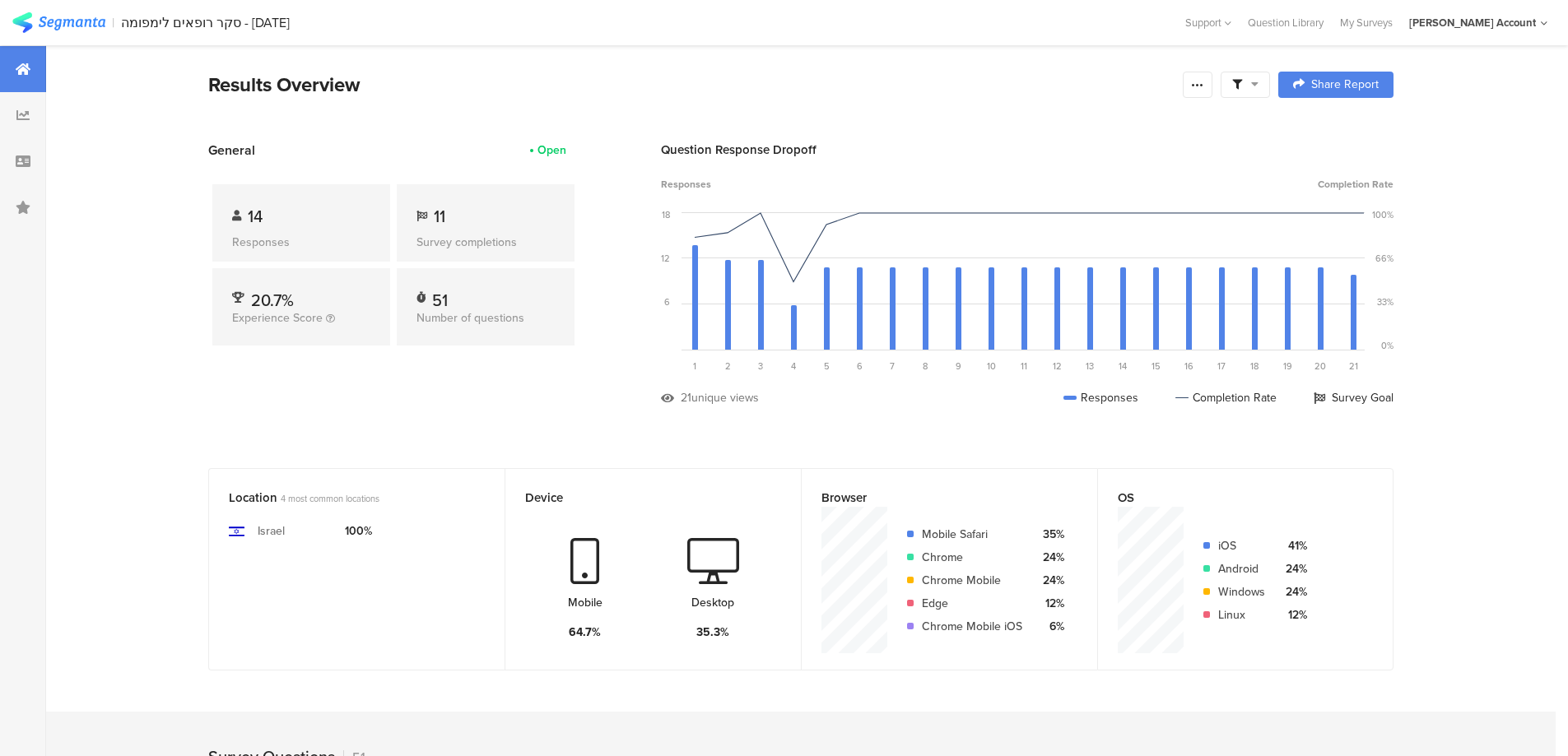
click at [1255, 82] on span at bounding box center [1246, 84] width 27 height 15
click at [1334, 131] on span at bounding box center [1330, 131] width 25 height 13
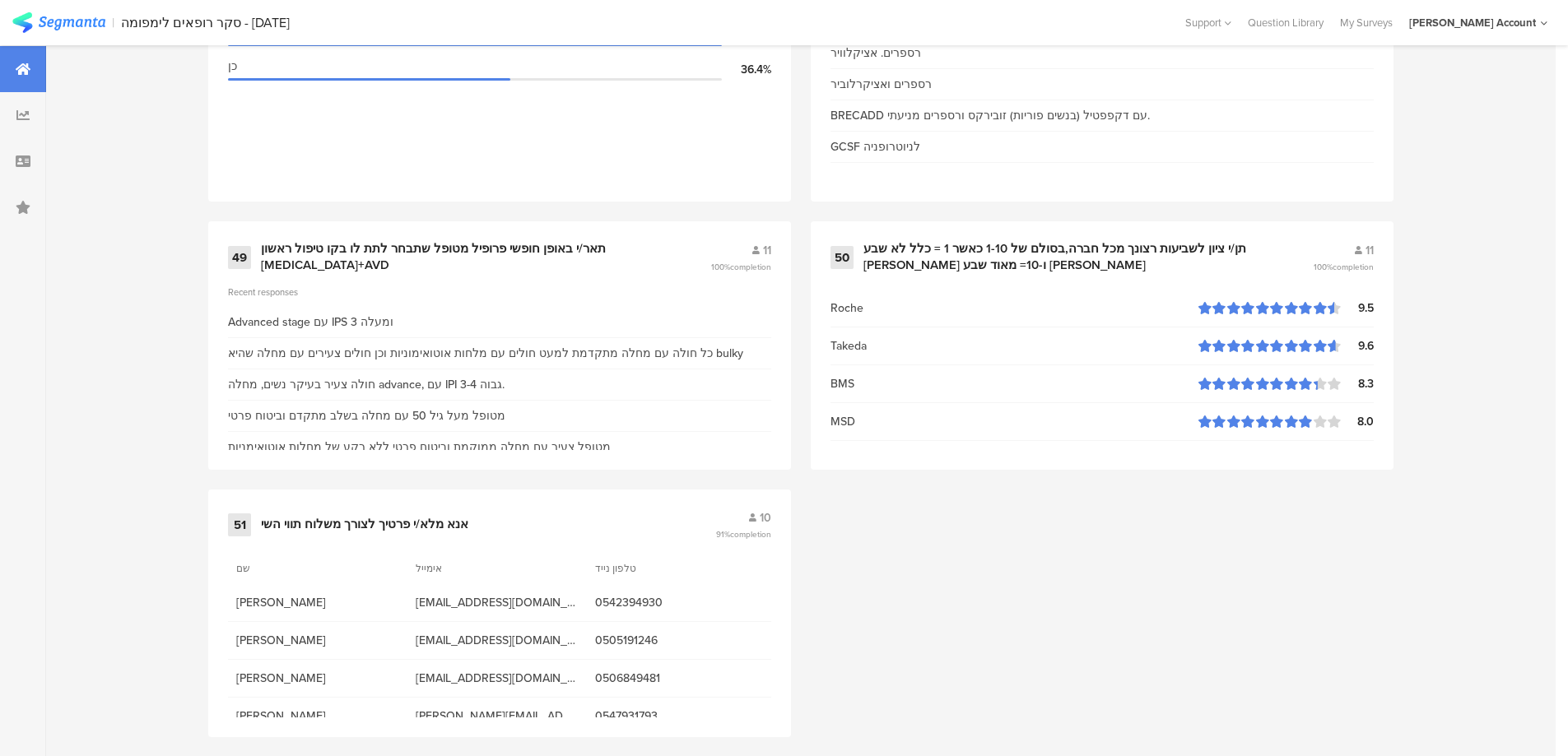
scroll to position [7023, 0]
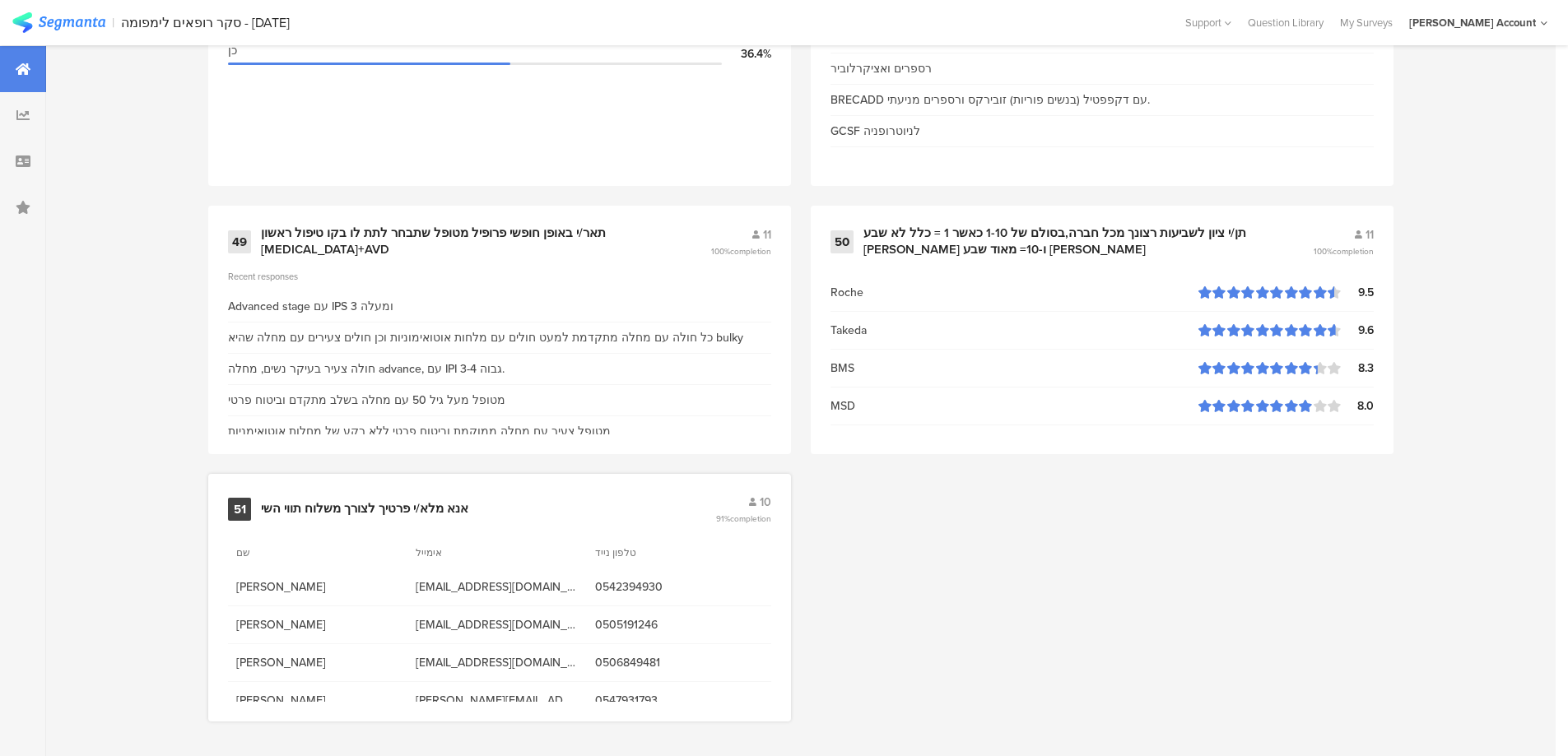
click at [421, 505] on div "אנא מלא/י פרטיך לצורך משלוח תווי השי" at bounding box center [364, 509] width 207 height 17
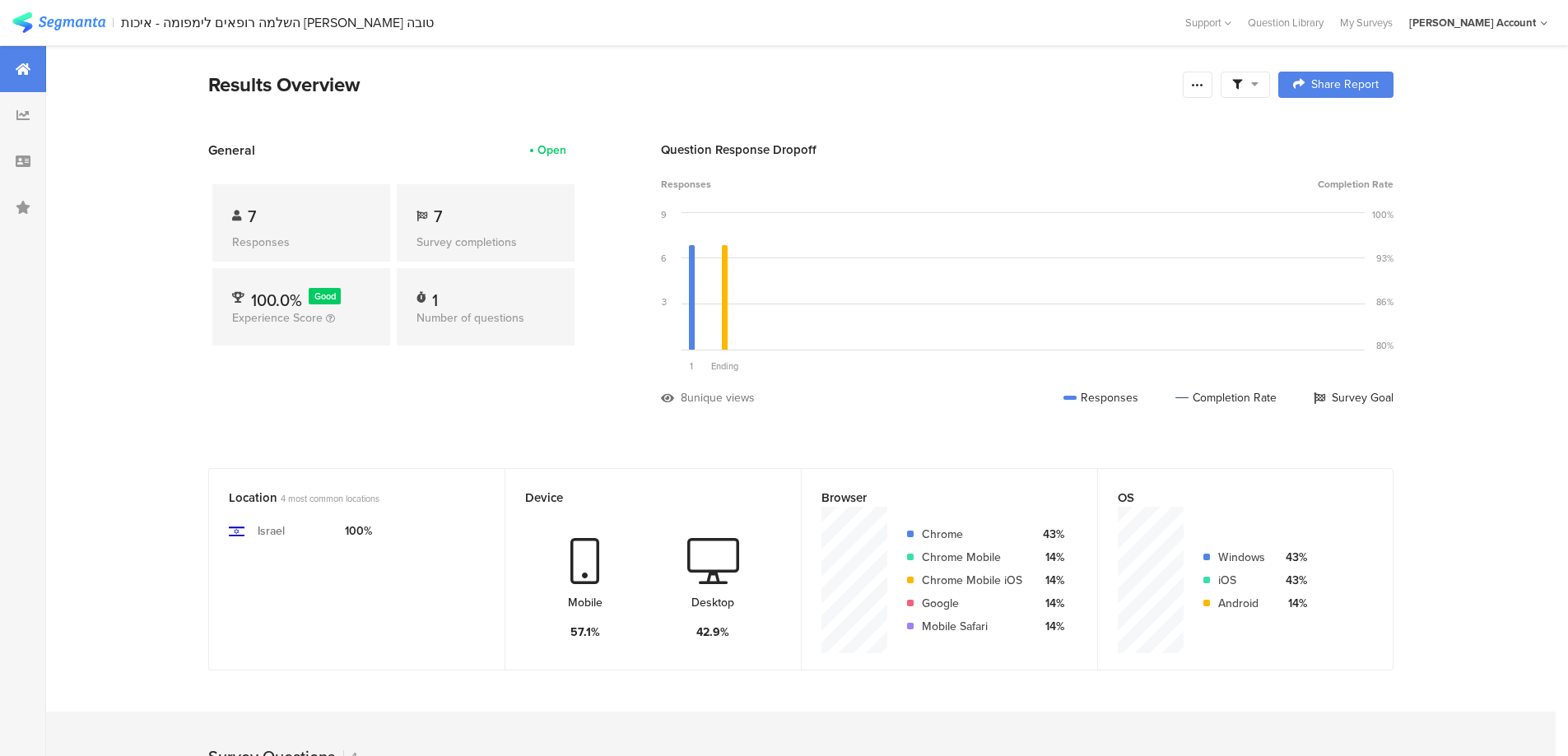
click at [1243, 83] on icon at bounding box center [1237, 84] width 10 height 10
click at [1327, 126] on span at bounding box center [1330, 131] width 25 height 13
click at [1204, 83] on icon at bounding box center [1197, 84] width 13 height 13
click at [1054, 247] on span "Export Results" at bounding box center [1026, 250] width 74 height 17
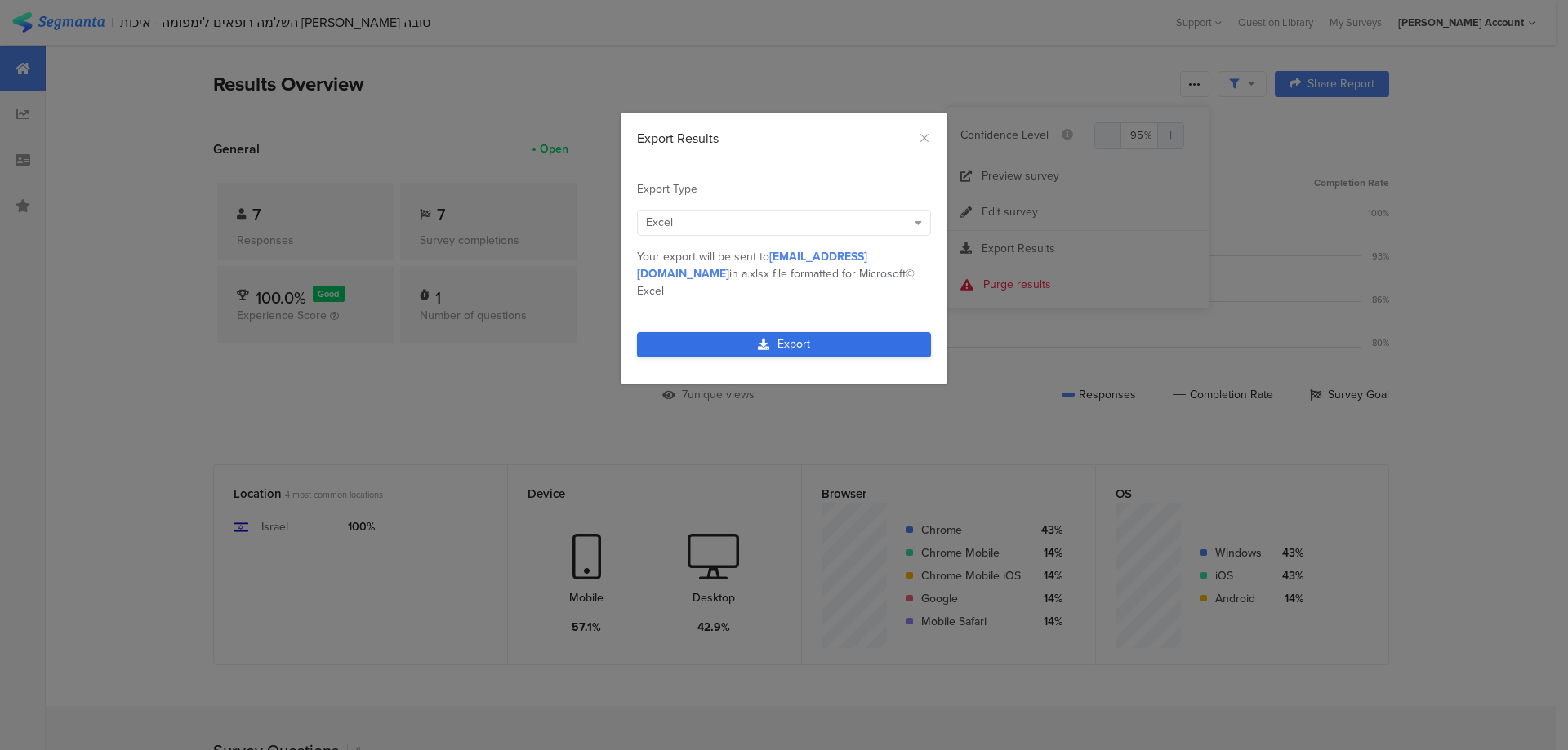
click at [843, 332] on link "Export" at bounding box center [783, 345] width 294 height 26
